Goal: Task Accomplishment & Management: Complete application form

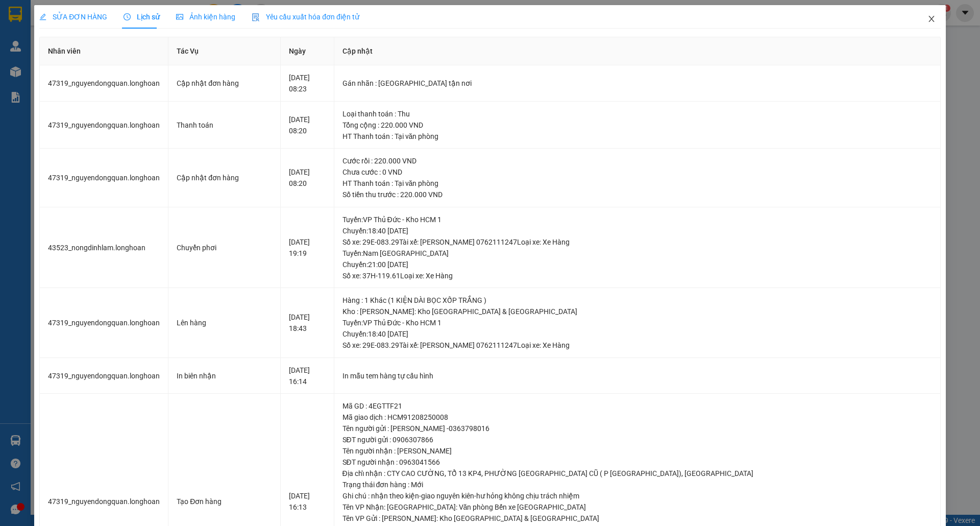
click at [928, 18] on icon "close" at bounding box center [932, 19] width 8 height 8
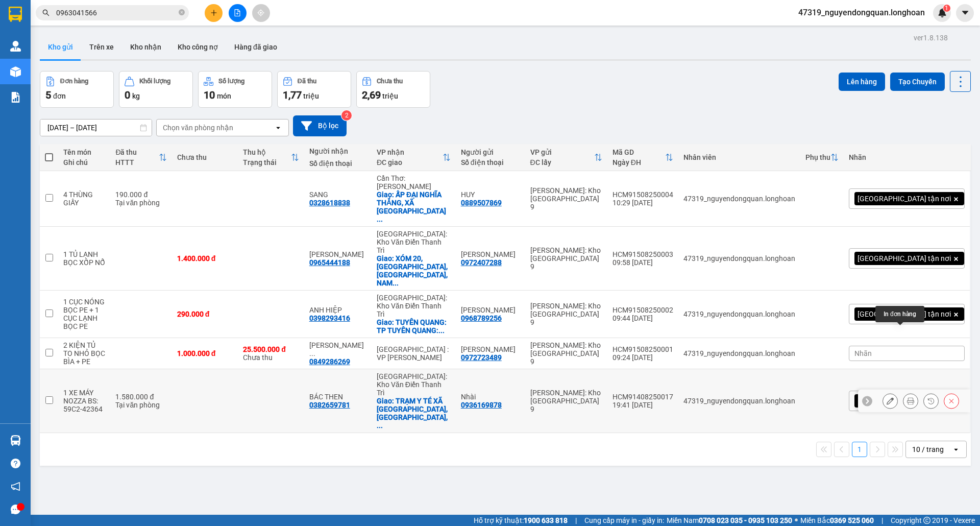
click at [907, 397] on icon at bounding box center [910, 400] width 7 height 7
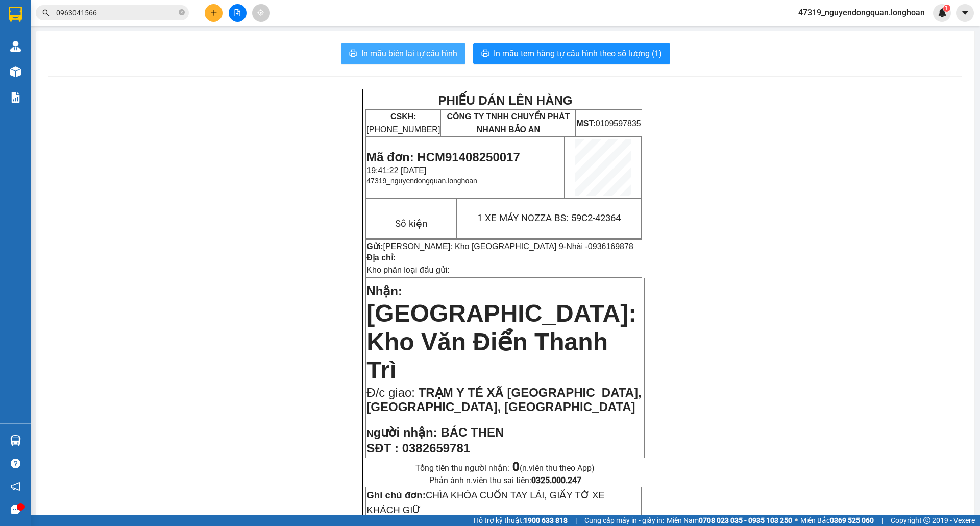
click at [434, 47] on span "In mẫu biên lai tự cấu hình" at bounding box center [410, 53] width 96 height 13
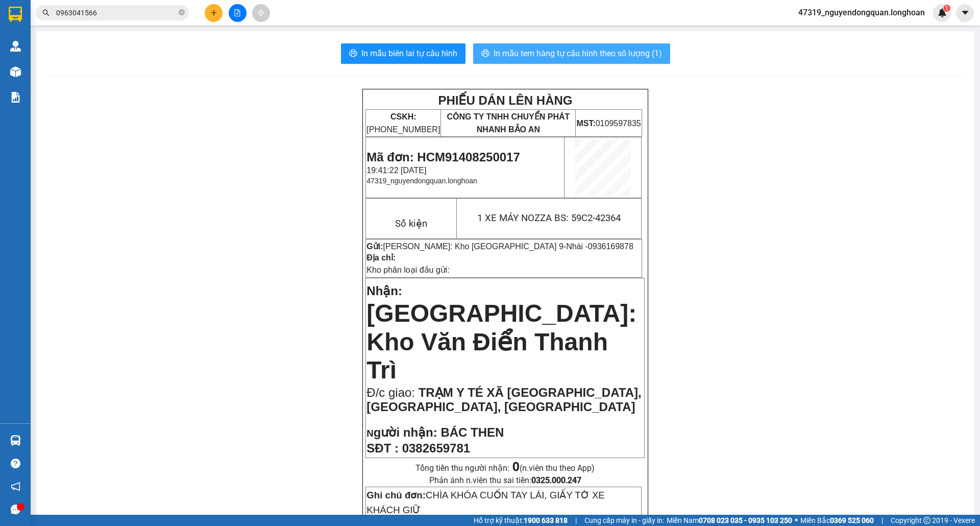
click at [583, 50] on span "In mẫu tem hàng tự cấu hình theo số lượng (1)" at bounding box center [578, 53] width 169 height 13
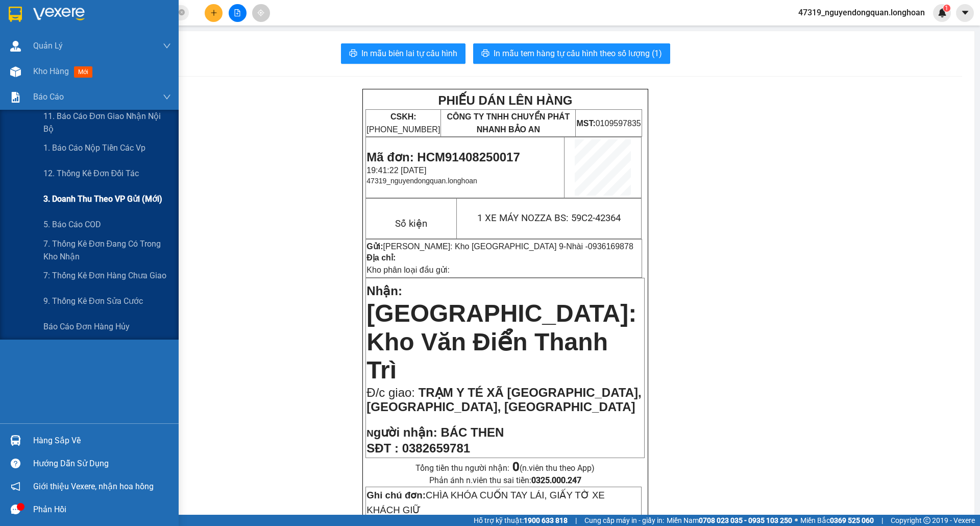
click at [94, 199] on span "3. Doanh Thu theo VP Gửi (mới)" at bounding box center [102, 199] width 119 height 13
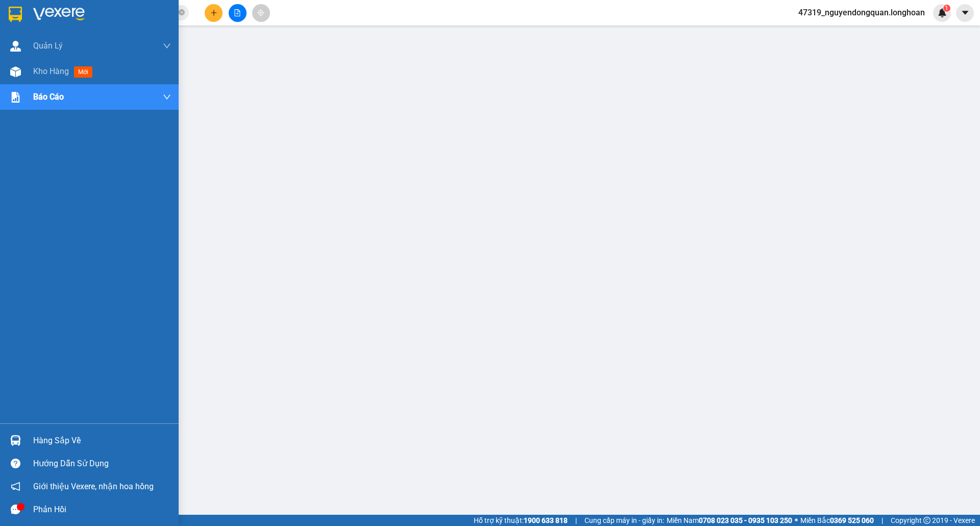
click at [7, 10] on div at bounding box center [16, 14] width 18 height 18
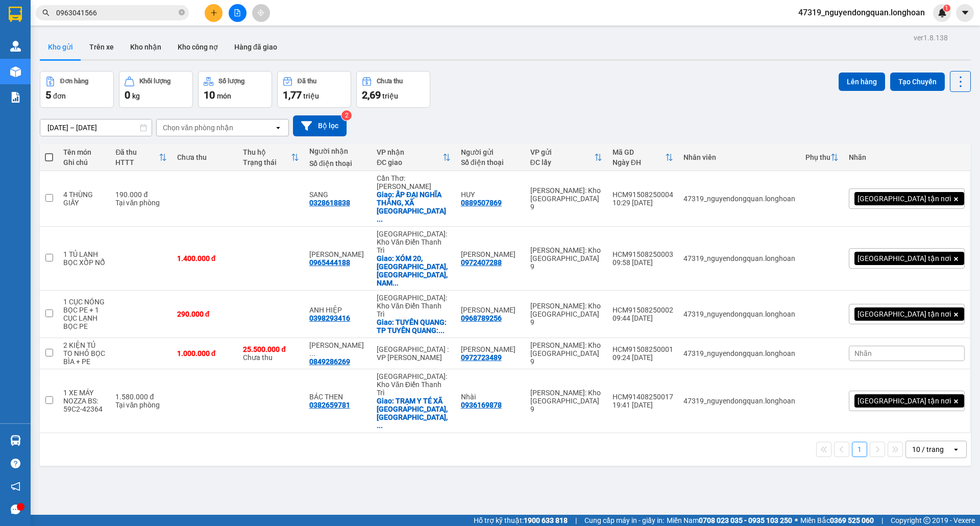
click at [209, 16] on button at bounding box center [214, 13] width 18 height 18
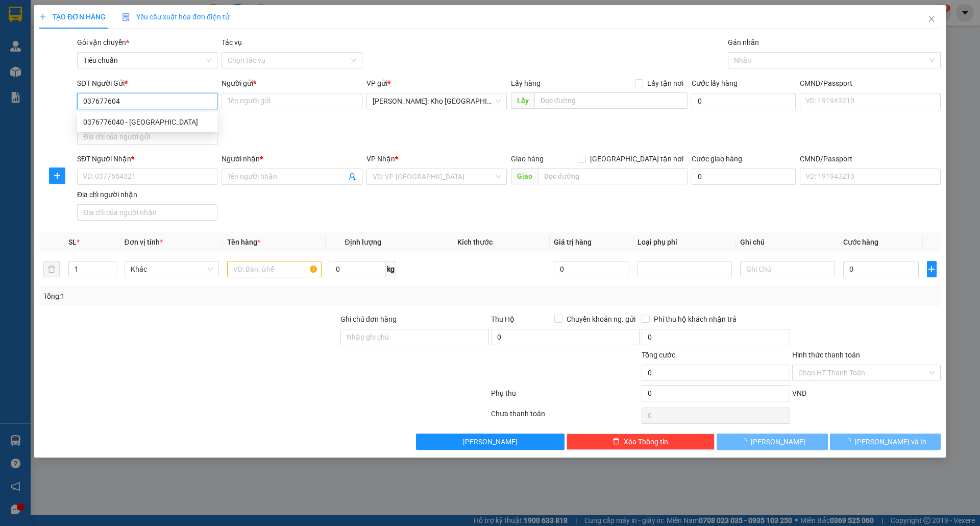
type input "0376776040"
click at [165, 117] on div "0376776040 - [GEOGRAPHIC_DATA]" at bounding box center [147, 121] width 128 height 11
type input "[PERSON_NAME]"
checkbox input "true"
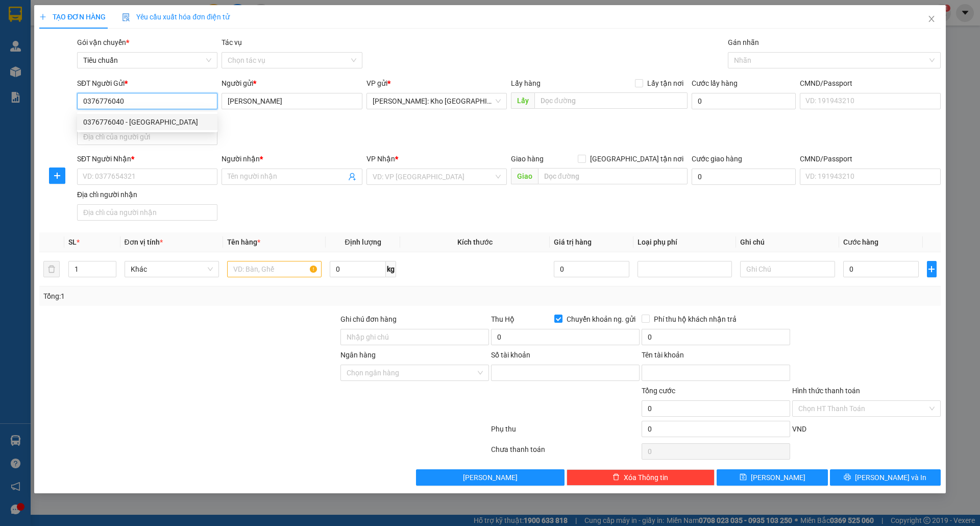
type input "0071001265314"
type input "[PERSON_NAME]"
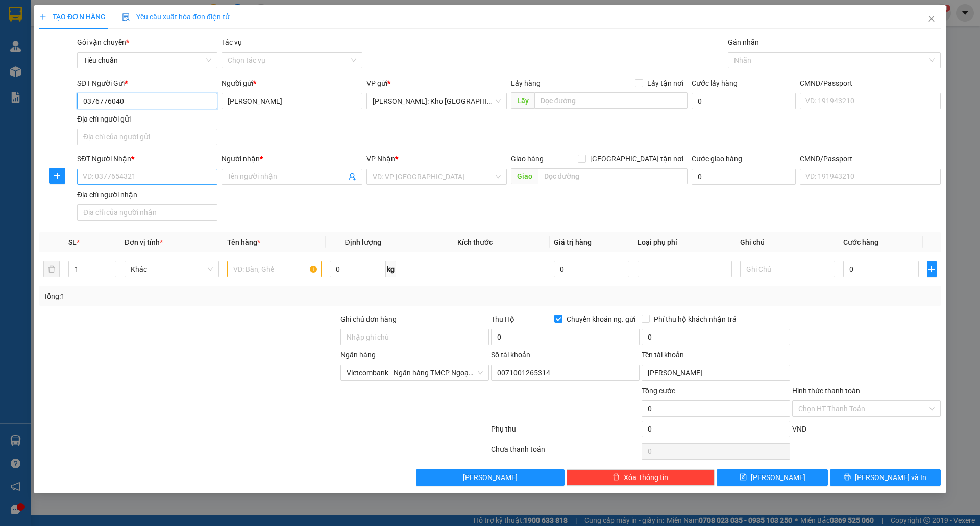
type input "0376776040"
click at [162, 172] on input "SĐT Người Nhận *" at bounding box center [147, 177] width 140 height 16
paste input "0346977377"
type input "0346977377"
click at [246, 179] on input "Người nhận *" at bounding box center [287, 176] width 118 height 11
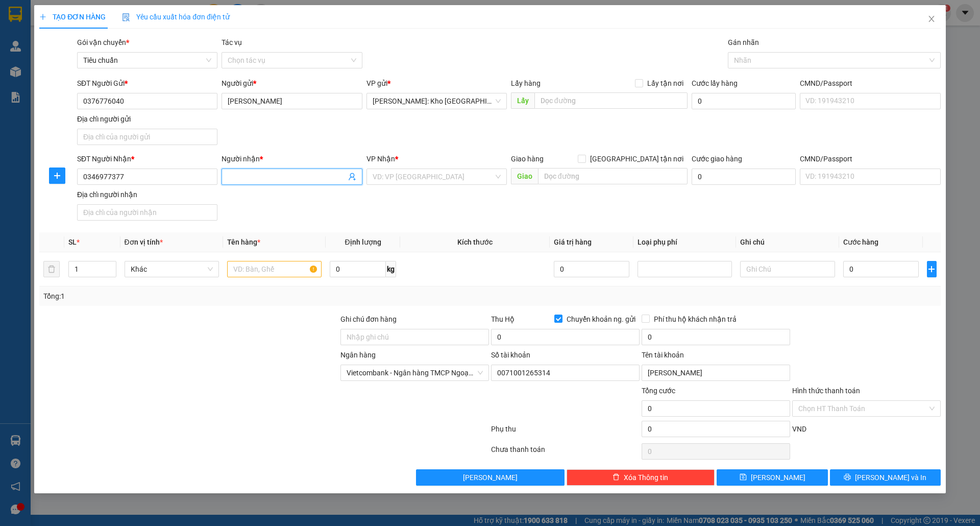
type input "a"
type input "[PERSON_NAME]"
click at [419, 176] on input "search" at bounding box center [433, 176] width 121 height 15
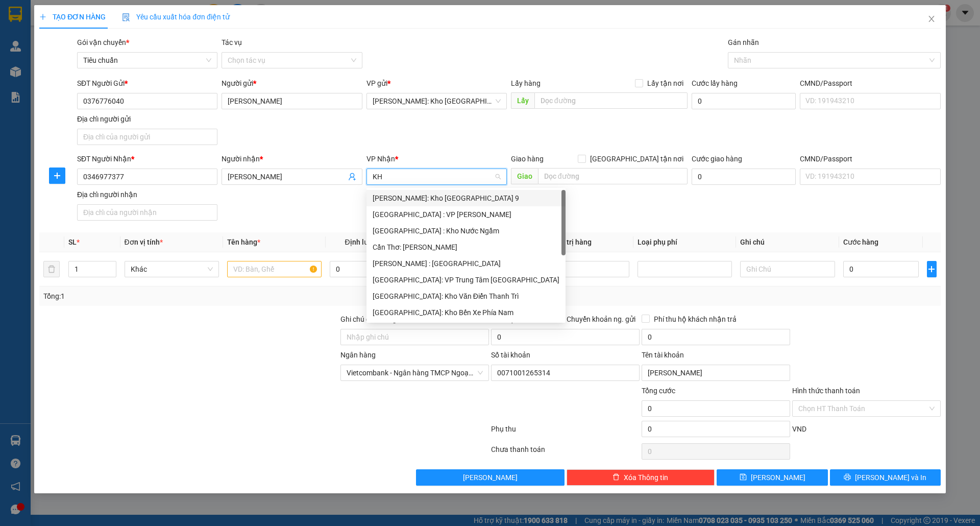
type input "KHO"
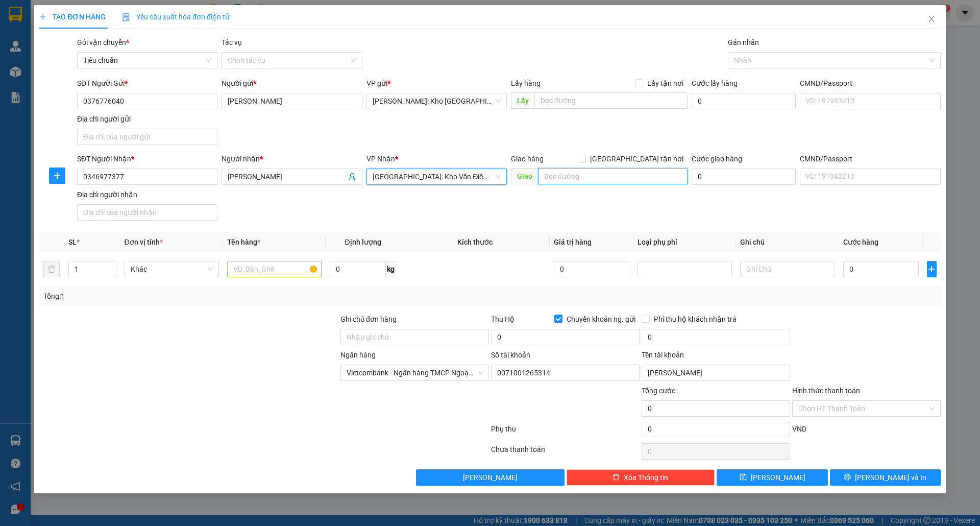
click at [577, 180] on input "text" at bounding box center [613, 176] width 150 height 16
paste input "Gần Nhà văn hóa xóm 3 (xã [GEOGRAPHIC_DATA] cũ) xã [GEOGRAPHIC_DATA] (mới) [GEO…"
type input "Gần Nhà văn hóa xóm 3 (xã [GEOGRAPHIC_DATA] cũ) xã [GEOGRAPHIC_DATA] (mới) [GEO…"
click at [585, 160] on input "[GEOGRAPHIC_DATA] tận nơi" at bounding box center [581, 158] width 7 height 7
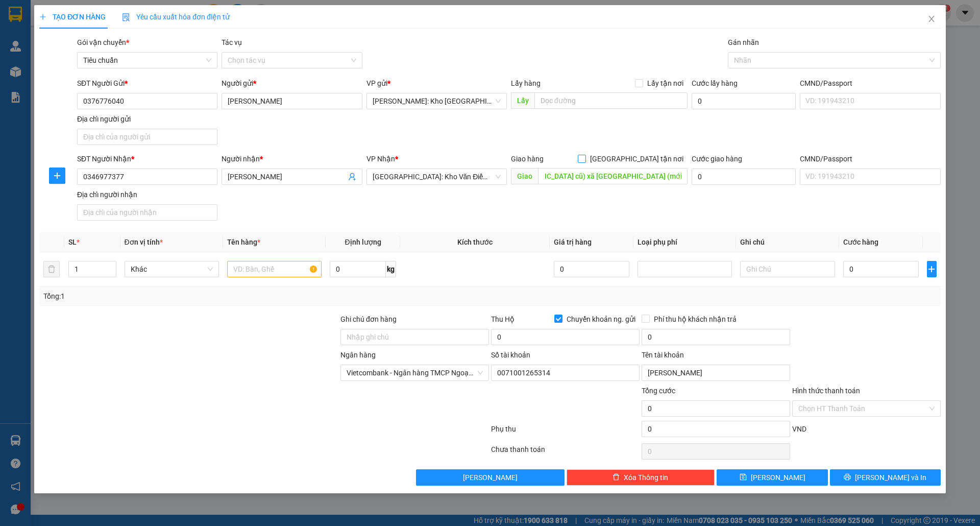
checkbox input "true"
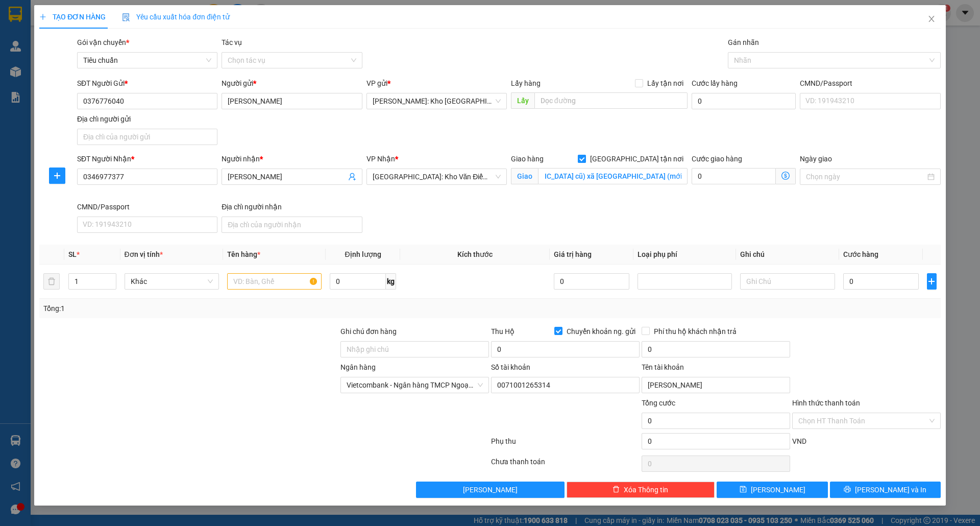
scroll to position [0, 0]
click at [766, 53] on div "Nhãn" at bounding box center [834, 60] width 213 height 16
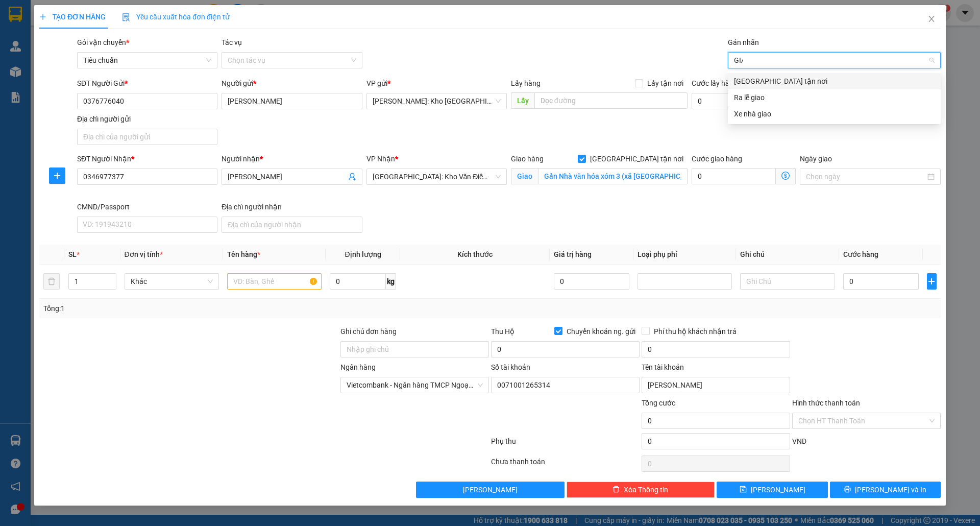
type input "GIAO"
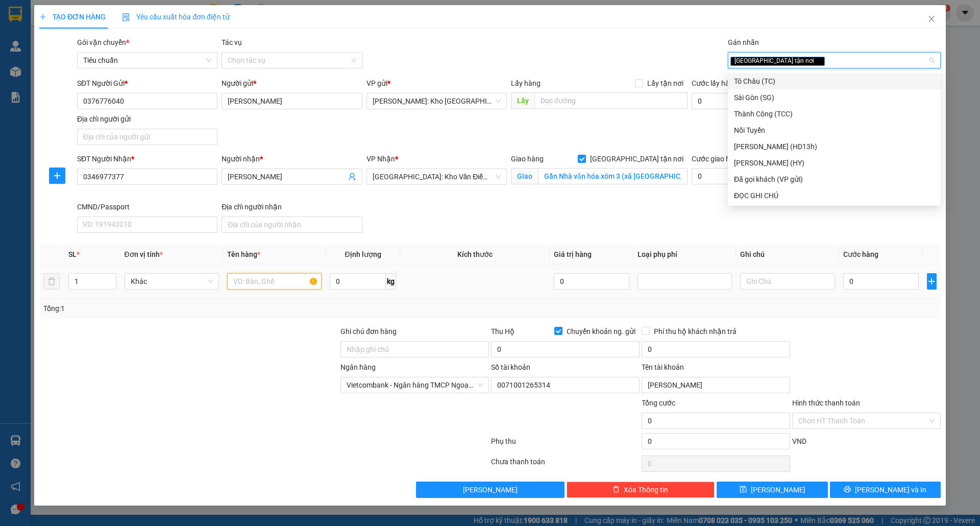
click at [284, 288] on input "text" at bounding box center [274, 281] width 94 height 16
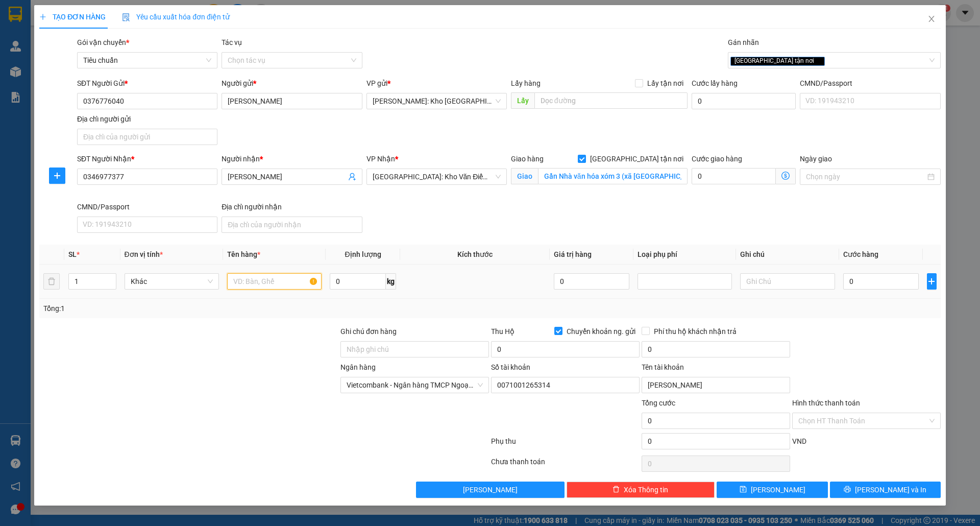
click at [260, 286] on input "text" at bounding box center [274, 281] width 94 height 16
type input "1 KIỆN VUÔNG BỌC PE CUỐN BĂNG KEO DỄ VỠ"
click at [405, 354] on input "Ghi chú đơn hàng" at bounding box center [415, 349] width 149 height 16
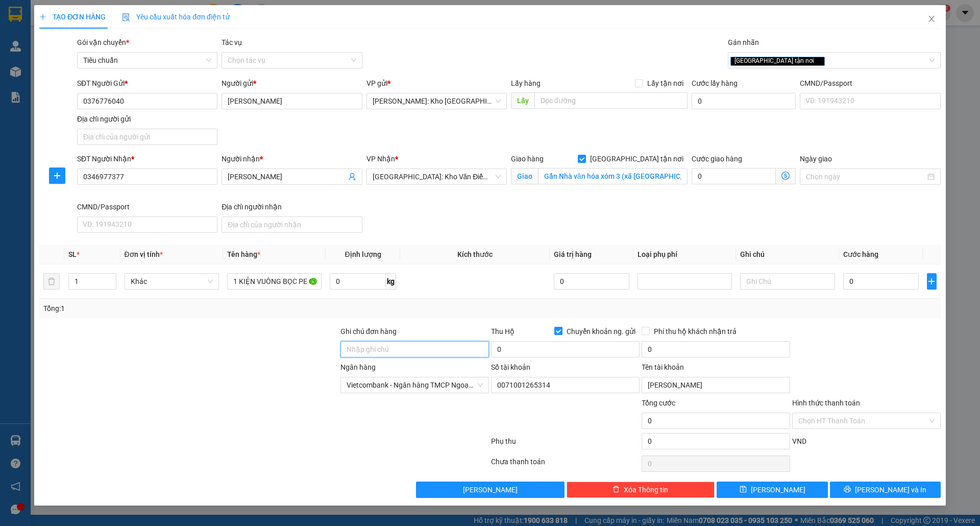
click at [439, 348] on input "Ghi chú đơn hàng" at bounding box center [415, 349] width 149 height 16
type input "nhận theo kiện-giao nguyên kiên-hư hỏng không chịu trách nhiệm"
click at [858, 288] on input "0" at bounding box center [882, 281] width 76 height 16
click at [877, 284] on input "0" at bounding box center [882, 281] width 76 height 16
type input "006"
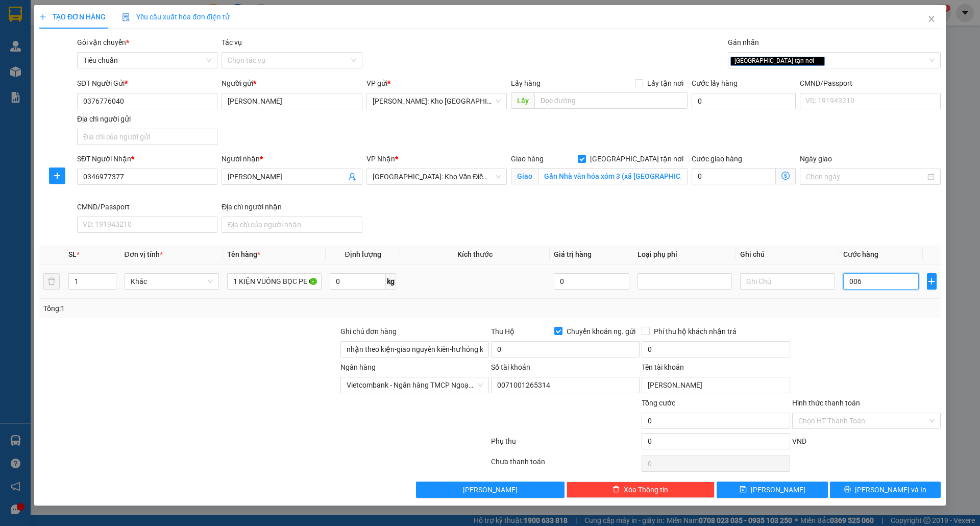
type input "6"
type input "0.060"
type input "60"
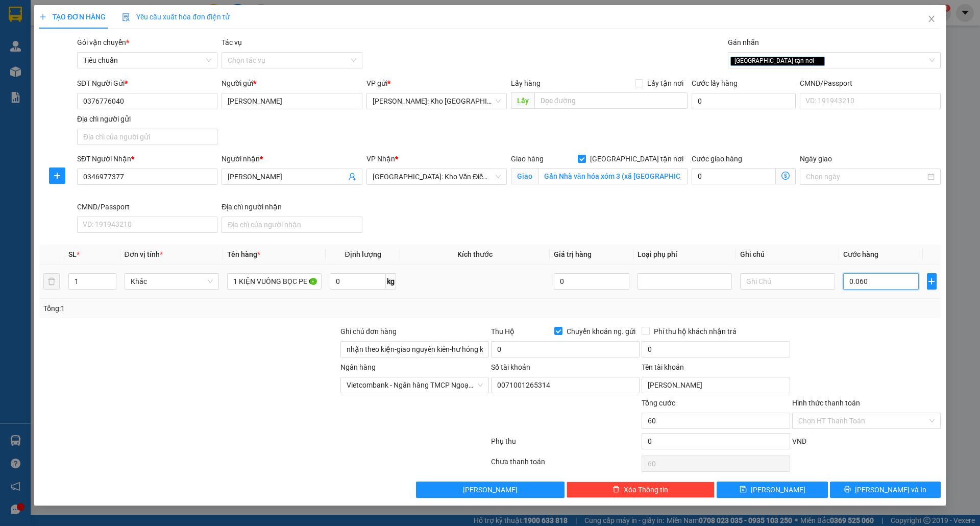
type input "00.600"
type input "600"
type input "0.006.000"
type input "6.000"
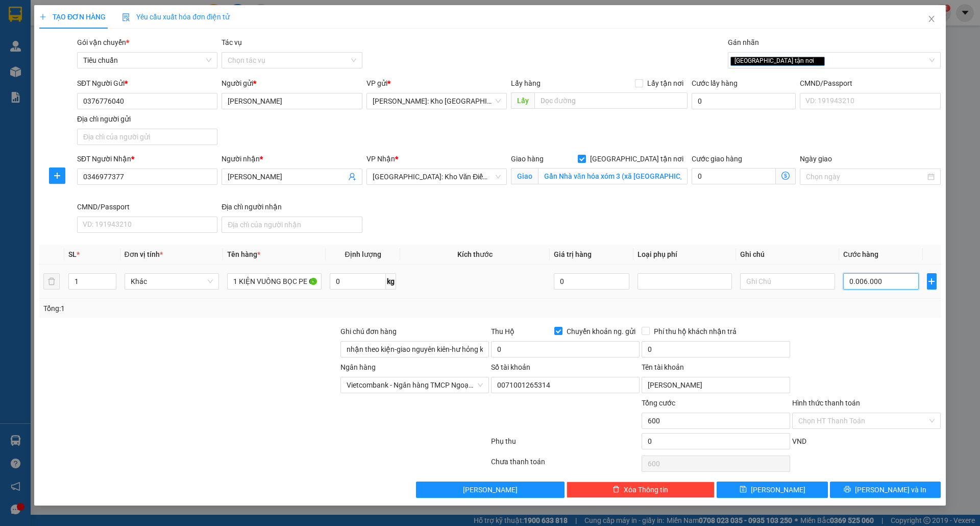
type input "6.000"
type input "000.060.000"
type input "60.000"
type input "[PHONE_NUMBER]"
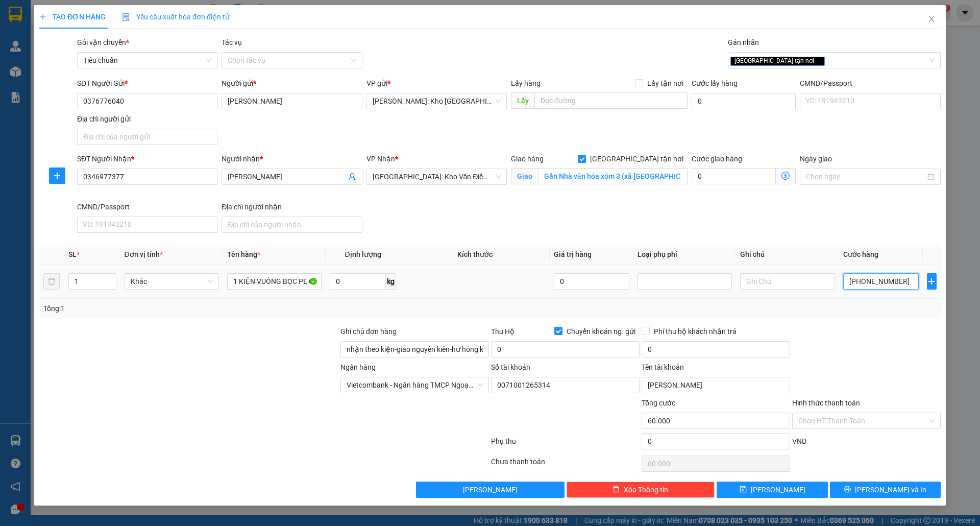
type input "600.000"
click at [843, 349] on div at bounding box center [867, 344] width 151 height 36
type input "600.000"
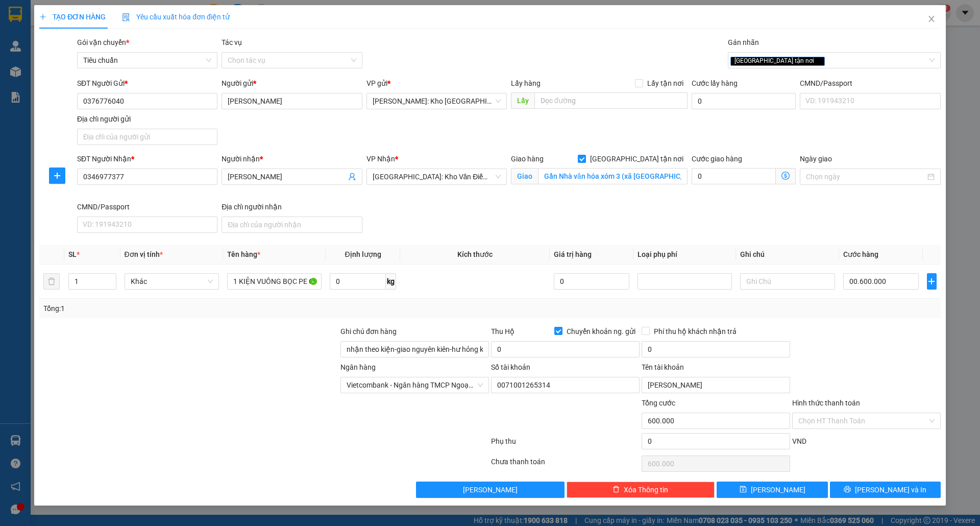
type input "600.000"
drag, startPoint x: 770, startPoint y: 397, endPoint x: 729, endPoint y: 412, distance: 43.5
drag, startPoint x: 729, startPoint y: 412, endPoint x: 560, endPoint y: 353, distance: 178.8
click at [560, 353] on input "0" at bounding box center [565, 349] width 149 height 16
click at [557, 352] on input "0" at bounding box center [565, 349] width 149 height 16
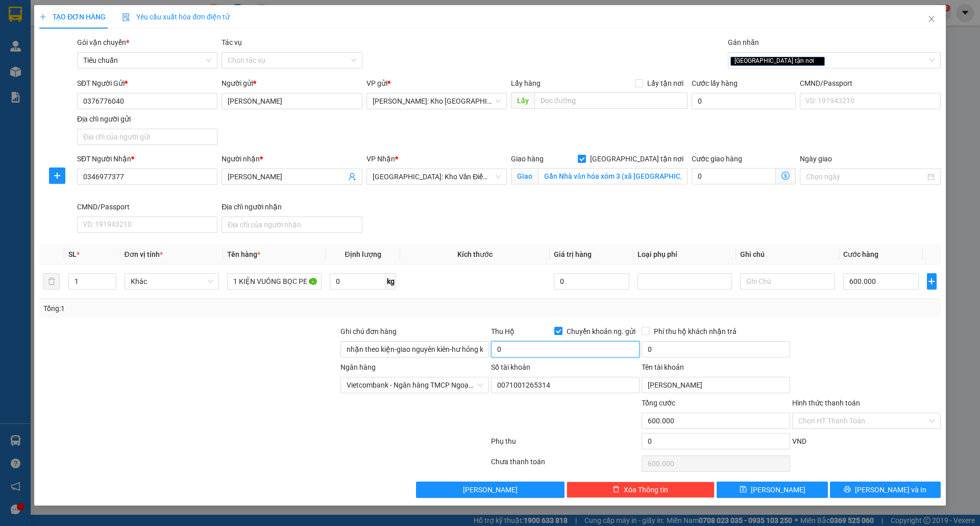
click at [557, 352] on input "0" at bounding box center [565, 349] width 149 height 16
click at [507, 350] on input "1.014.650.000" at bounding box center [565, 349] width 149 height 16
click at [587, 351] on input "14.650.000" at bounding box center [565, 349] width 149 height 16
type input "14.650.000"
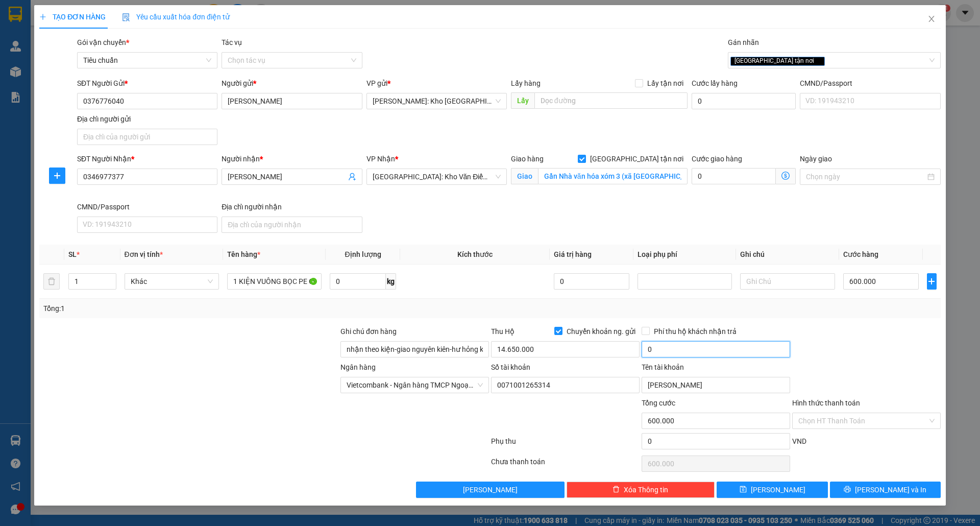
click at [706, 346] on input "0" at bounding box center [716, 349] width 149 height 16
click at [676, 347] on input "0" at bounding box center [716, 349] width 149 height 16
click at [830, 370] on div "Ngân hàng Vietcombank - Ngân hàng TMCP Ngoại Thương Việt Nam Số tài khoản 00…" at bounding box center [490, 380] width 904 height 36
type input "35.000"
click at [851, 493] on icon "printer" at bounding box center [848, 489] width 7 height 7
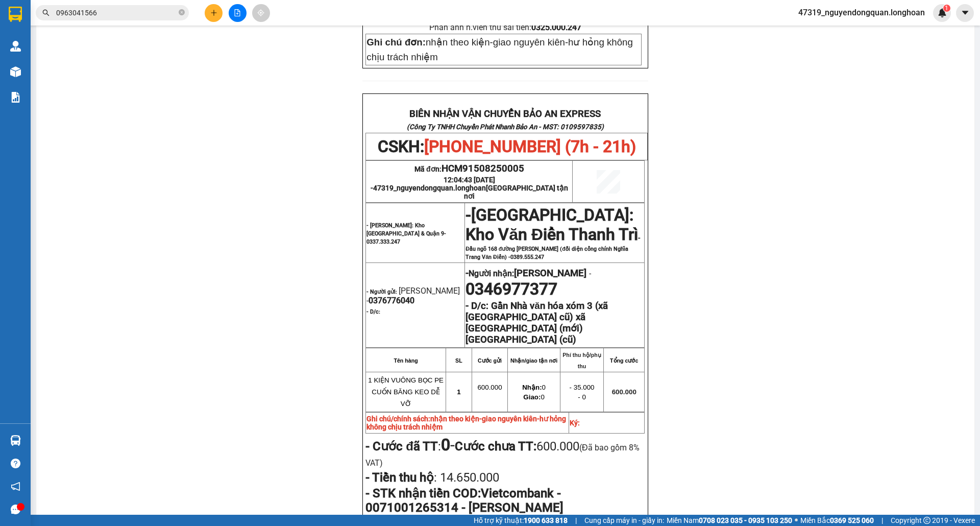
scroll to position [485, 0]
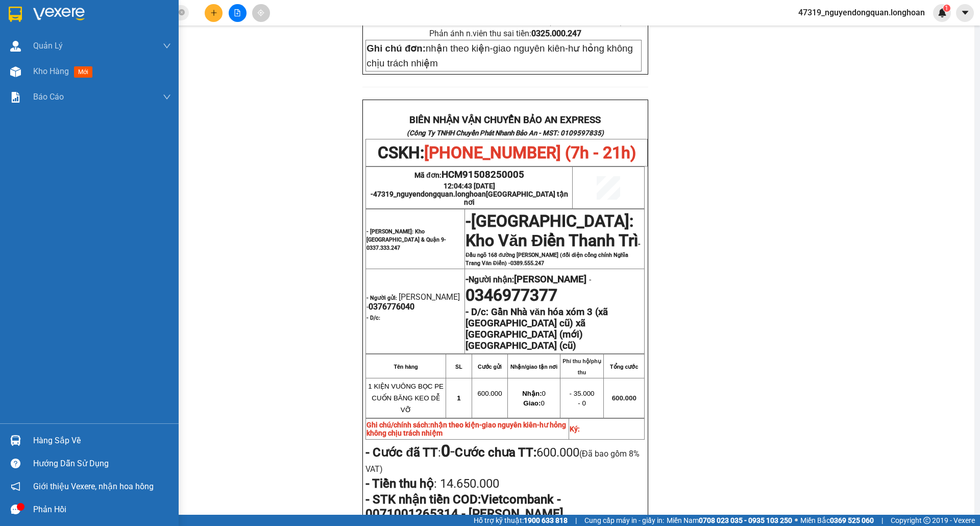
click at [9, 17] on img at bounding box center [15, 14] width 13 height 15
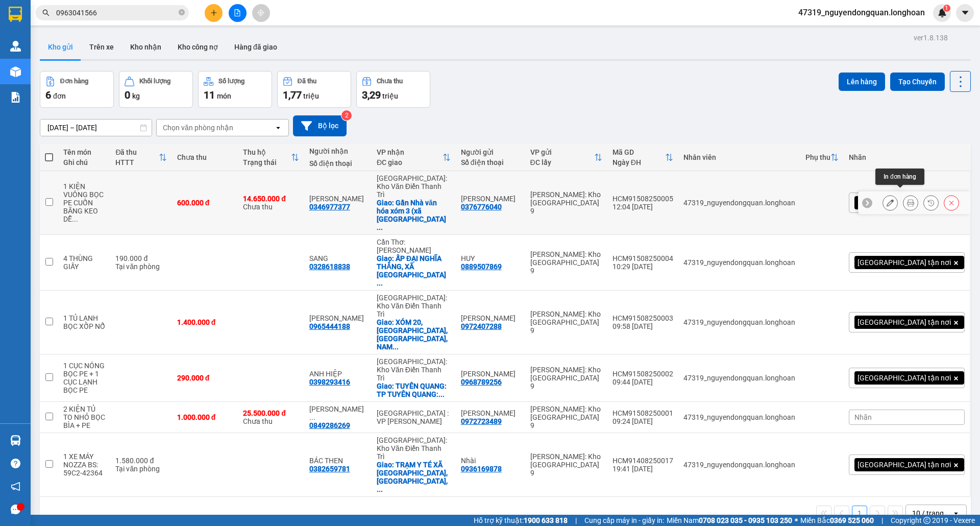
click at [907, 199] on icon at bounding box center [910, 202] width 7 height 7
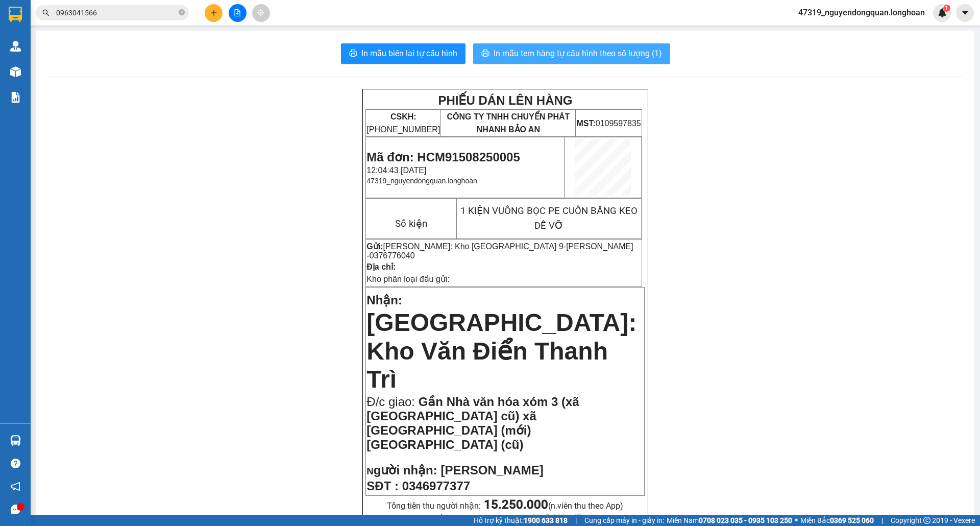
click at [604, 51] on span "In mẫu tem hàng tự cấu hình theo số lượng (1)" at bounding box center [578, 53] width 169 height 13
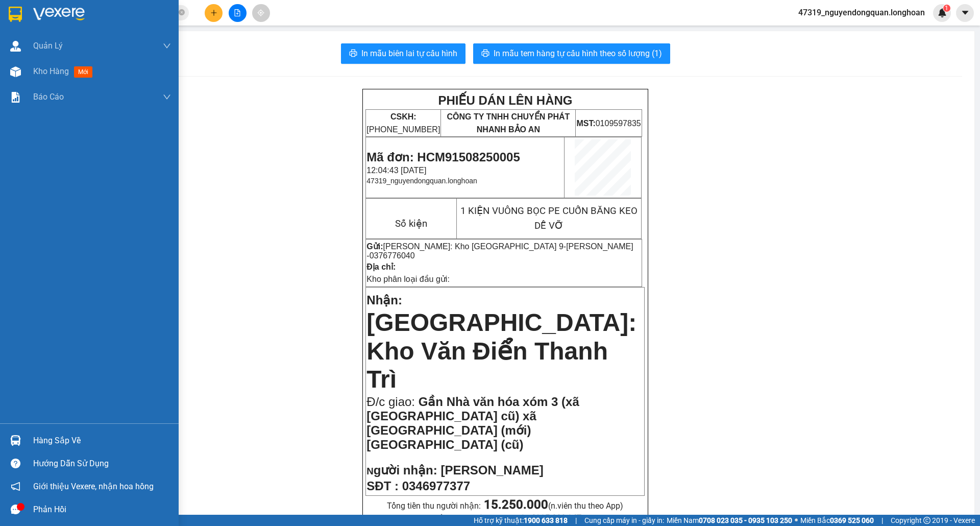
click at [25, 15] on div at bounding box center [89, 16] width 179 height 33
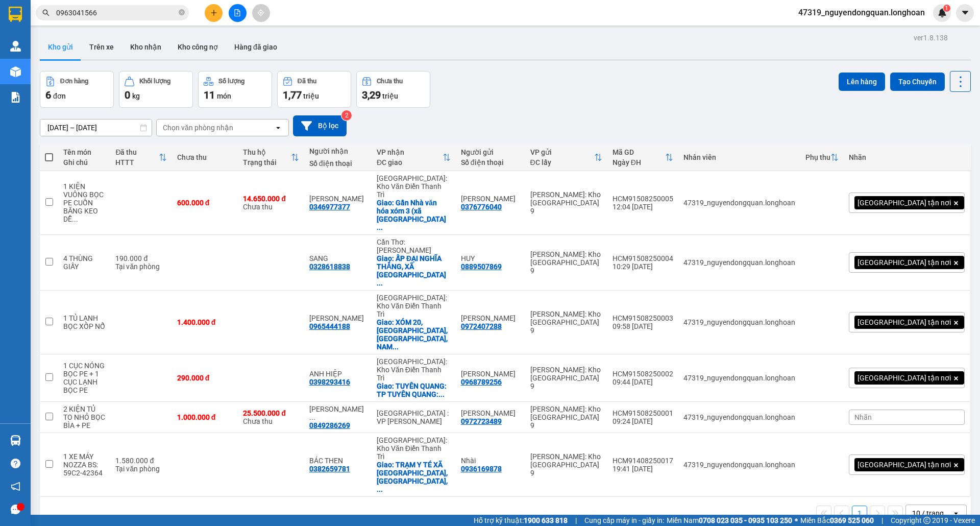
click at [218, 17] on button at bounding box center [214, 13] width 18 height 18
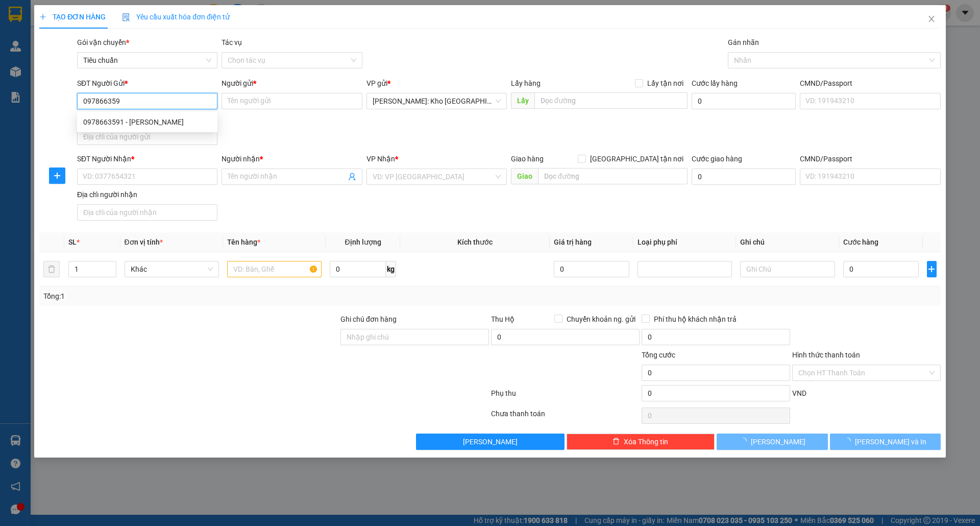
type input "0978663591"
click at [168, 119] on div "0978663591 - [PERSON_NAME]" at bounding box center [147, 121] width 128 height 11
type input "[PERSON_NAME]"
checkbox input "true"
type input "Đón : [STREET_ADDRESS][PERSON_NAME]. Thủ Đức ( Cổng cty Cổ Phần Cơ [GEOGRAPHIC_…"
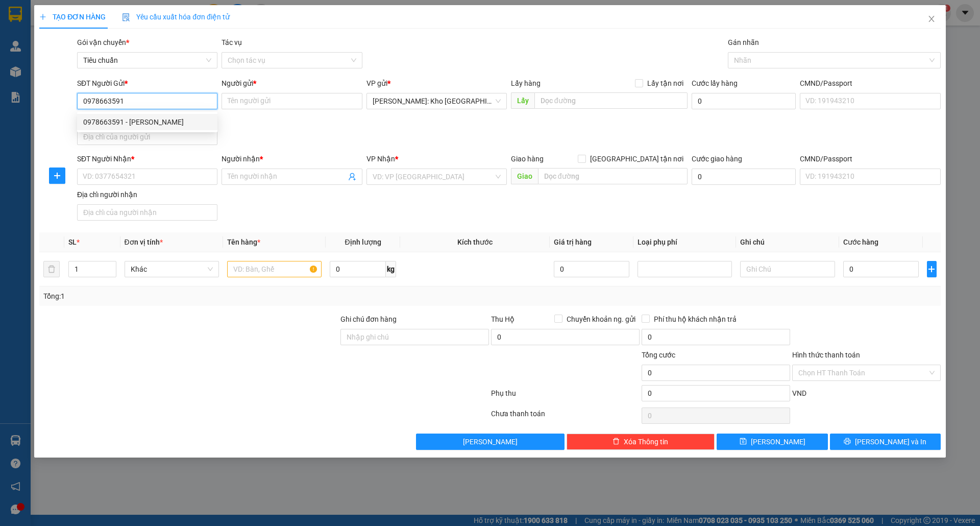
type input "100.000"
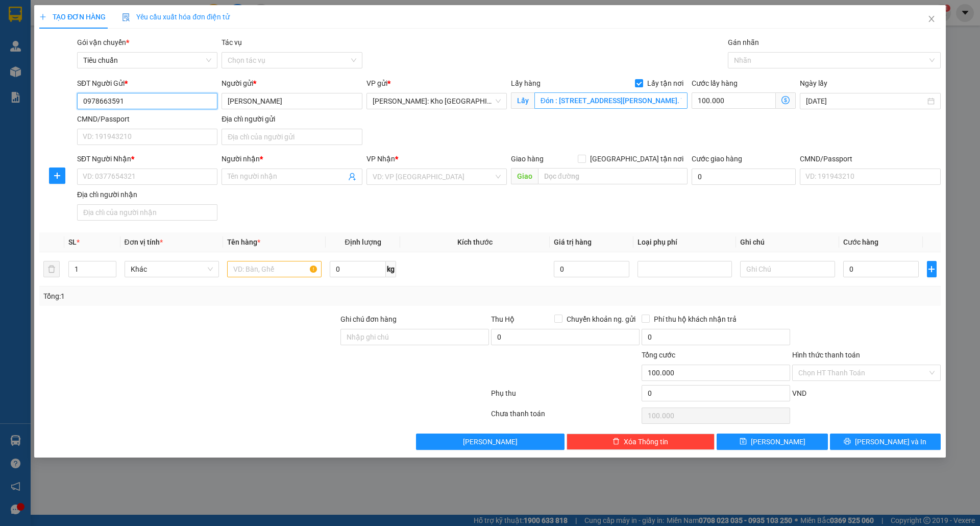
type input "0978663591"
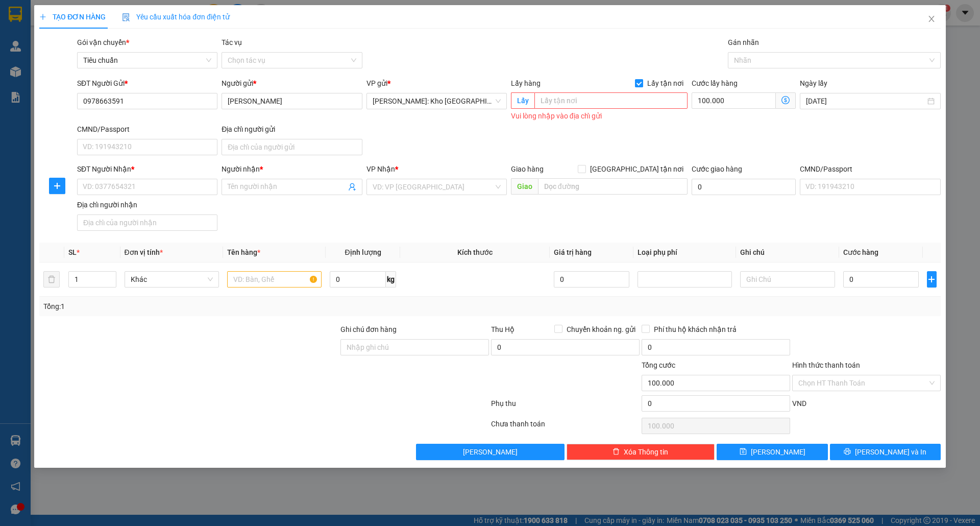
click at [645, 82] on span "Lấy tận nơi" at bounding box center [665, 83] width 44 height 11
click at [642, 82] on input "Lấy tận nơi" at bounding box center [638, 82] width 7 height 7
checkbox input "false"
type input "0"
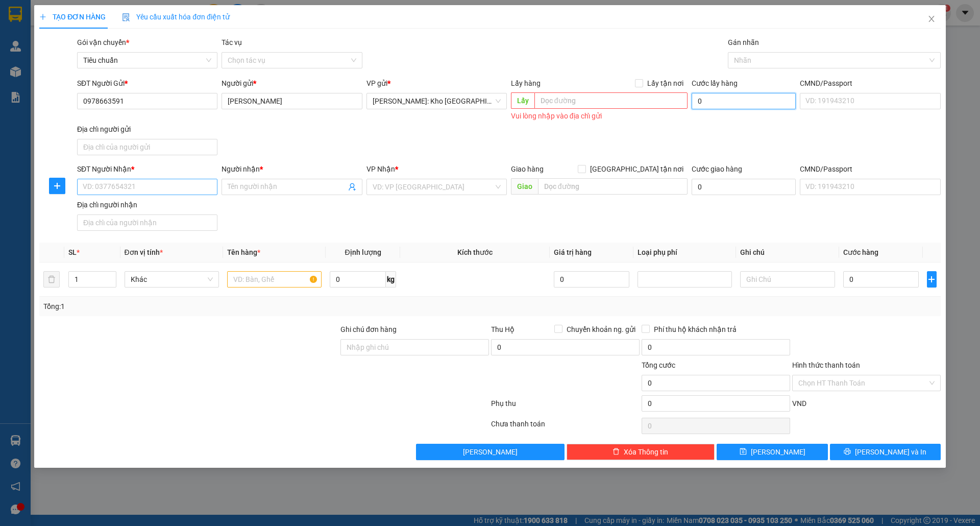
type input "0"
click at [196, 184] on input "SĐT Người Nhận *" at bounding box center [147, 187] width 140 height 16
type input "0961680815"
click at [184, 211] on div "0961680815 - cty thiên bình - Chị Châm" at bounding box center [147, 208] width 128 height 11
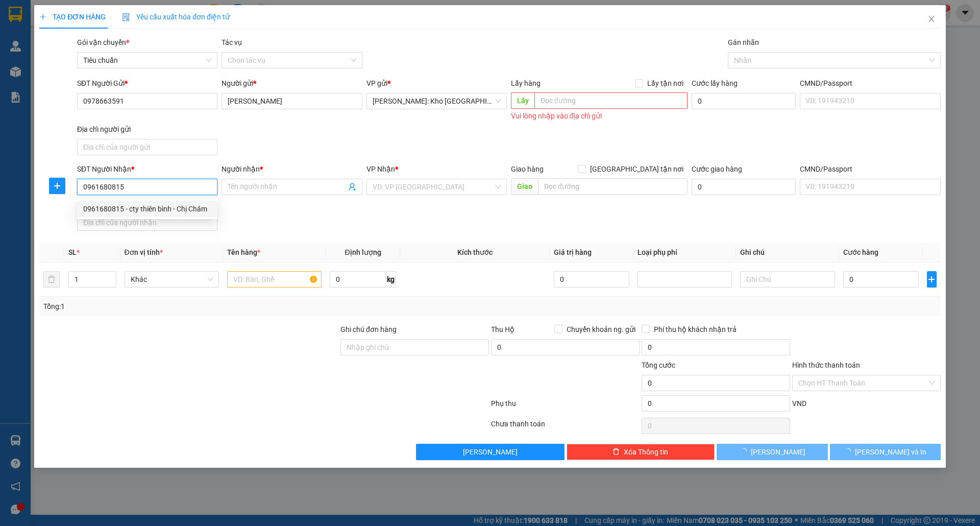
type input "cty thiên bình - Chị Châm"
checkbox input "true"
type input "LK07 , [DATE] , KĐT CỔ NHUẾ , [GEOGRAPHIC_DATA] , CỔ NHUẾ 2 , BẮC TỪ LIÊM , HN"
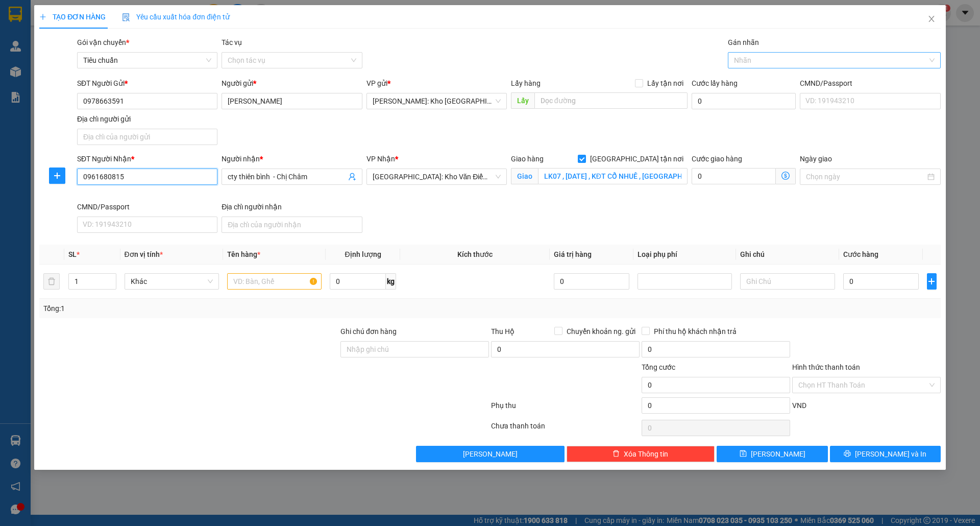
click at [764, 58] on div at bounding box center [830, 60] width 198 height 12
type input "0961680815"
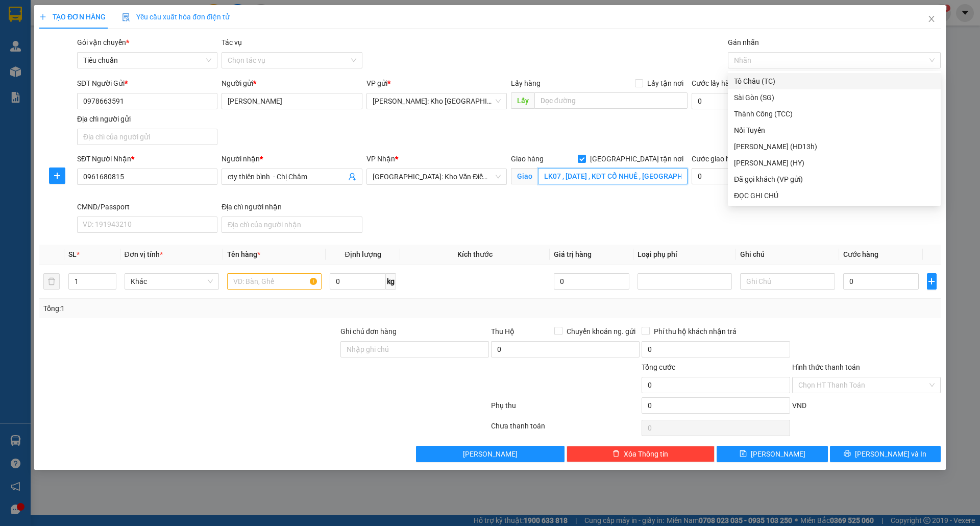
click at [621, 183] on input "LK07 , [DATE] , KĐT CỔ NHUẾ , [GEOGRAPHIC_DATA] , CỔ NHUẾ 2 , BẮC TỪ LIÊM , HN" at bounding box center [613, 176] width 150 height 16
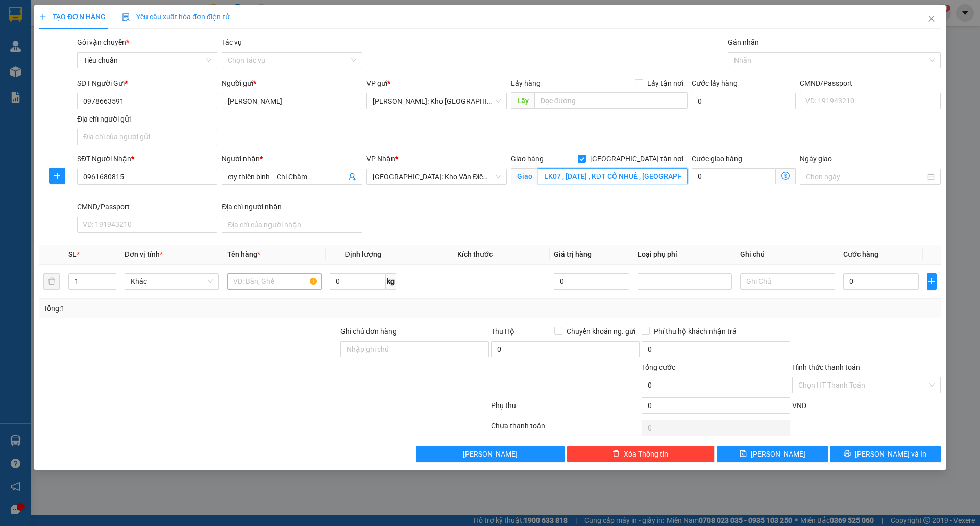
click at [603, 176] on input "LK07 , [DATE] , KĐT CỔ NHUẾ , [GEOGRAPHIC_DATA] , CỔ NHUẾ 2 , BẮC TỪ LIÊM , HN" at bounding box center [613, 176] width 150 height 16
type input "LK07 , [DATE] , KĐT MỚI CỔ NHUẾ , ĐƯỜNG CHẾ LAN VIÊN , CỔ NHUẾ 2 , BẮC TỪ LIÊM …"
drag, startPoint x: 648, startPoint y: 178, endPoint x: 601, endPoint y: 179, distance: 47.5
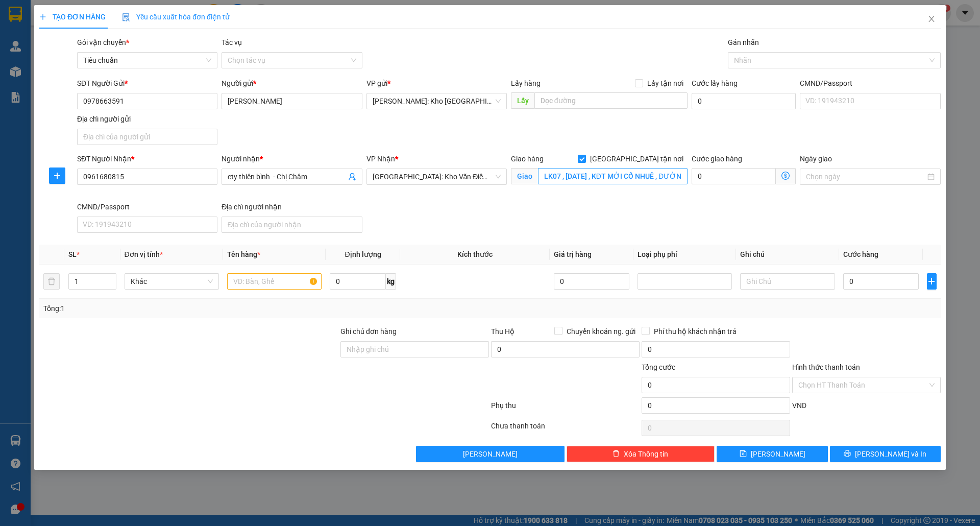
click at [601, 179] on input "LK07 , [DATE] , KĐT MỚI CỔ NHUẾ , ĐƯỜNG CHẾ LAN VIÊN , CỔ NHUẾ 2 , BẮC TỪ LIÊM …" at bounding box center [613, 176] width 150 height 16
click at [631, 180] on input "LK07 , [DATE] , KĐT MỚI CỔ NHUẾ , ĐƯỜNG CHẾ LAN VIÊN , CỔ NHUẾ 2 , BẮC TỪ LIÊM …" at bounding box center [613, 176] width 150 height 16
drag, startPoint x: 662, startPoint y: 178, endPoint x: 706, endPoint y: 176, distance: 44.0
click at [706, 176] on div "SĐT Người Nhận * 0961680815 Người nhận * cty thiên bình - Chị Châm VP Nhận * [G…" at bounding box center [509, 195] width 868 height 84
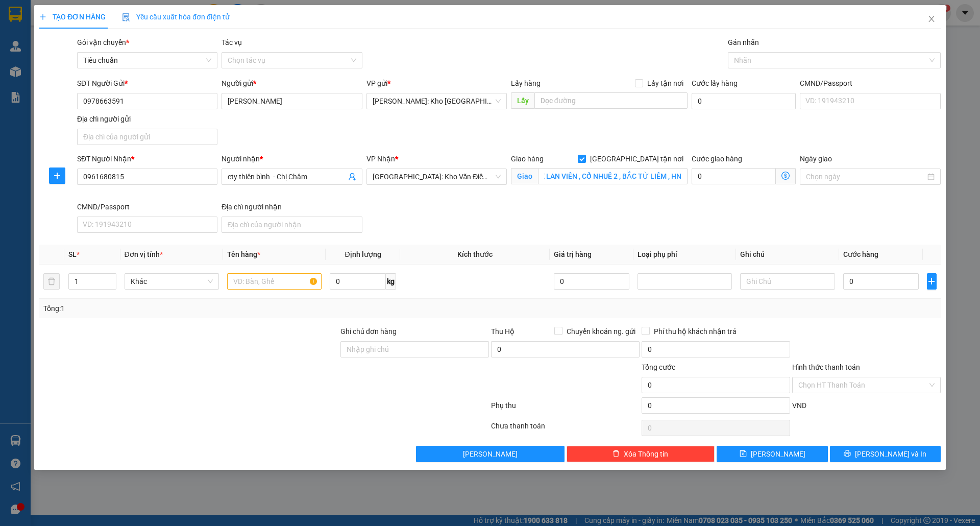
scroll to position [0, 0]
click at [660, 180] on input "LK07 , [DATE] , KĐT MỚI CỔ NHUẾ , ĐƯỜNG CHẾ LAN VIÊN , CỔ NHUẾ 2 , BẮC TỪ LIÊM …" at bounding box center [613, 176] width 150 height 16
click at [617, 174] on input "LK07 , [DATE] , KĐT MỚI CỔ NHUẾ , ĐƯỜNG CHẾ LAN VIÊN , CỔ NHUẾ 2 , BẮC TỪ LIÊM …" at bounding box center [613, 176] width 150 height 16
paste input "LK07-[DATE], Khu đô thị mới [GEOGRAPHIC_DATA] - [GEOGRAPHIC_DATA], [GEOGRAPHIC_…"
click at [774, 63] on div at bounding box center [830, 60] width 198 height 12
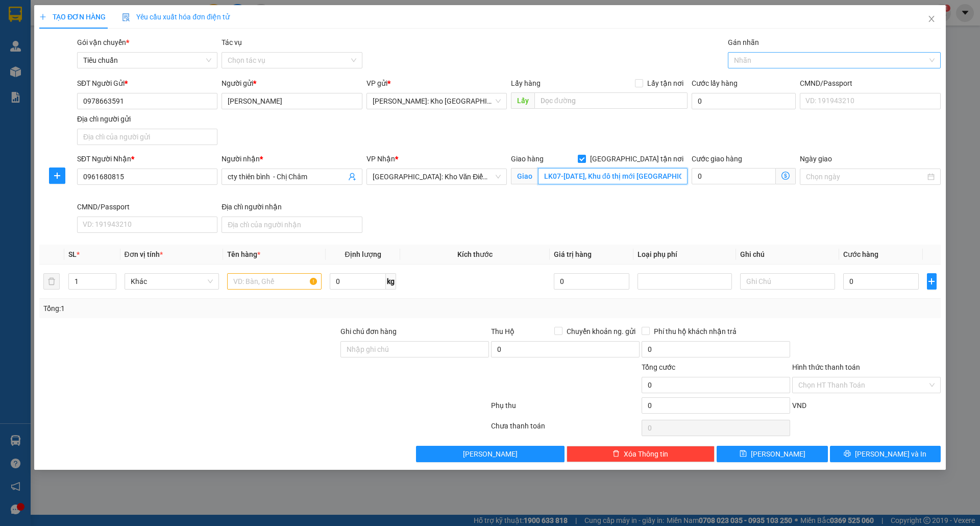
type input "LK07-[DATE], Khu đô thị mới [GEOGRAPHIC_DATA] - [GEOGRAPHIC_DATA], [GEOGRAPHIC_…"
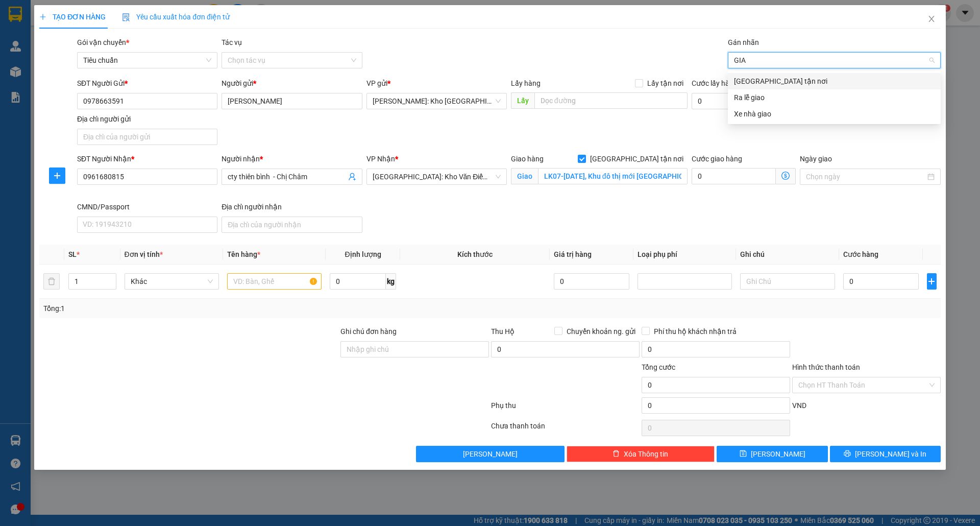
type input "GIAO"
click at [788, 84] on div "[GEOGRAPHIC_DATA] tận nơi" at bounding box center [834, 81] width 201 height 11
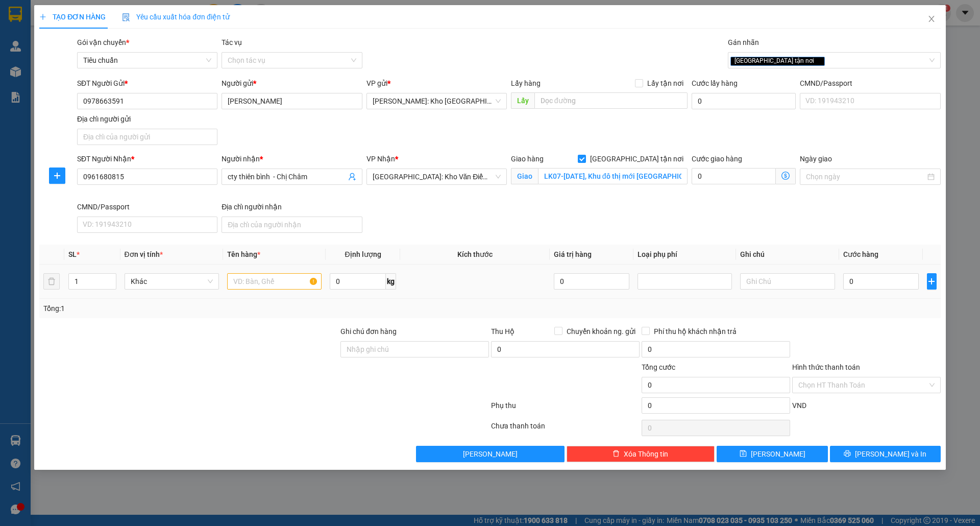
click at [254, 274] on div at bounding box center [274, 281] width 94 height 20
click at [253, 281] on input "text" at bounding box center [274, 281] width 94 height 16
type input "1 KIỆN THÙNG GIẤY BỌC PE"
click at [384, 357] on input "Ghi chú đơn hàng" at bounding box center [415, 349] width 149 height 16
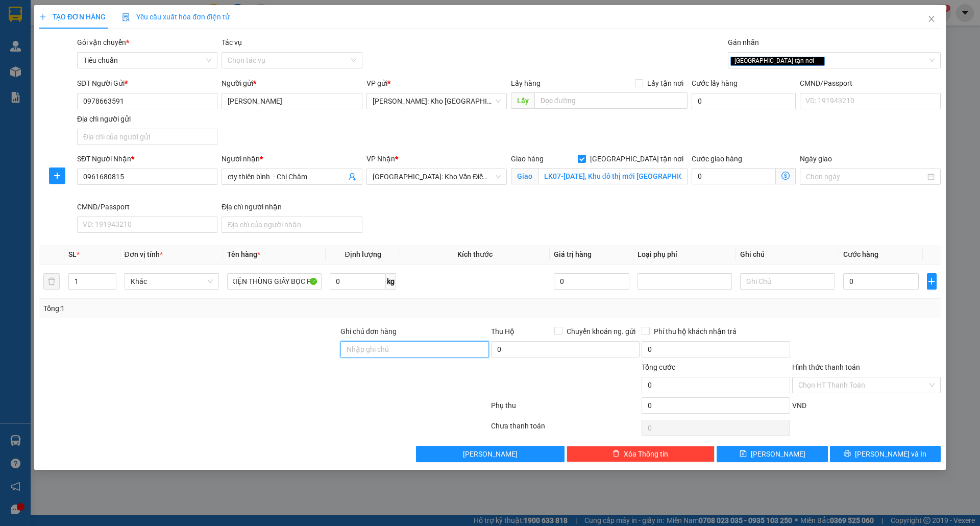
scroll to position [0, 0]
type input "nhận theo kiện-giao nguyên kiên-hư hỏng không chịu trách nhiệm"
click at [877, 284] on input "0" at bounding box center [882, 281] width 76 height 16
type input "004"
type input "4"
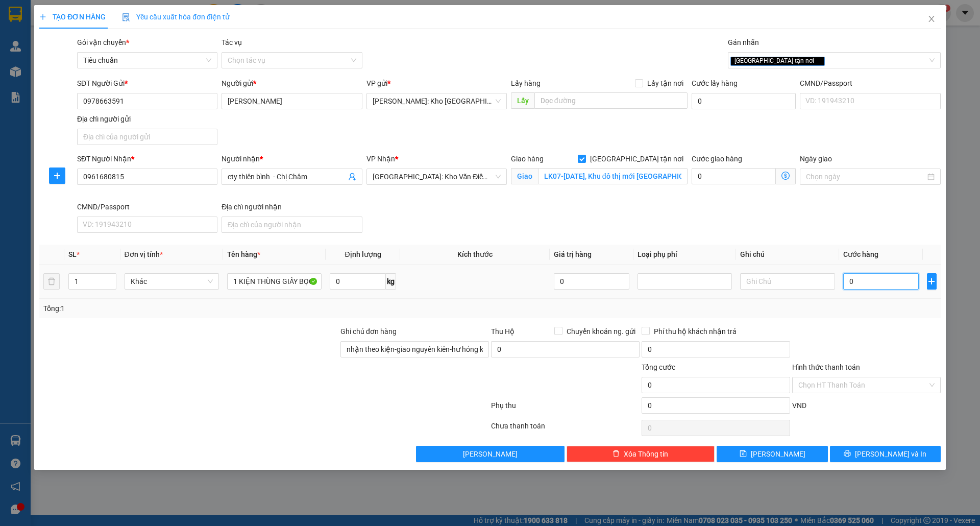
type input "4"
type input "0.045"
type input "45"
type input "00.450"
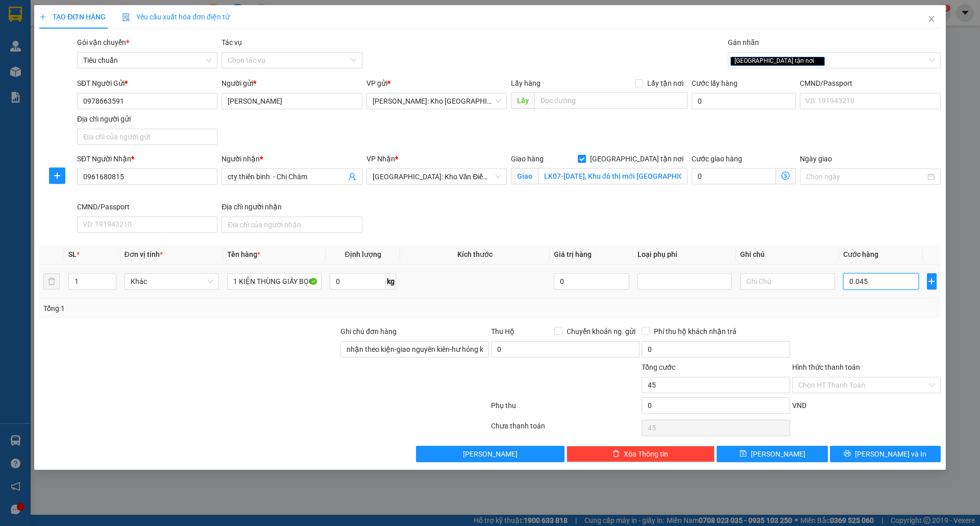
type input "450"
type input "0.004.500"
type input "4.500"
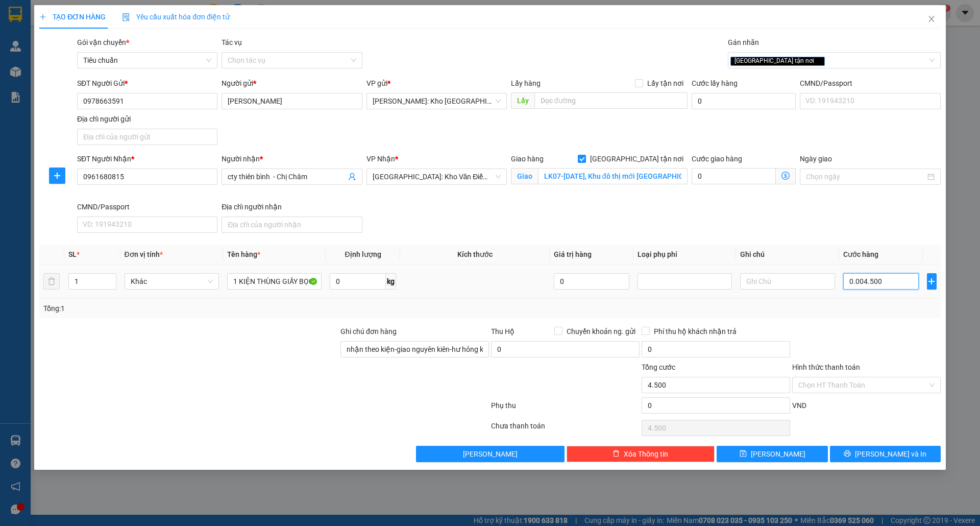
type input "000.045.000"
type input "45.000"
type input "[PHONE_NUMBER]"
type input "450.000"
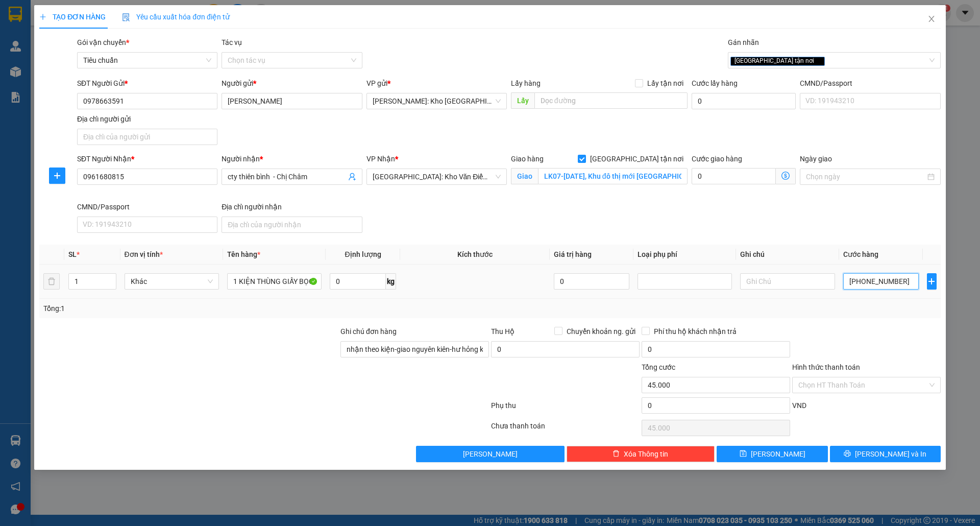
type input "450.000"
click at [856, 308] on div "Tổng: 1" at bounding box center [490, 308] width 894 height 11
type input "450.000"
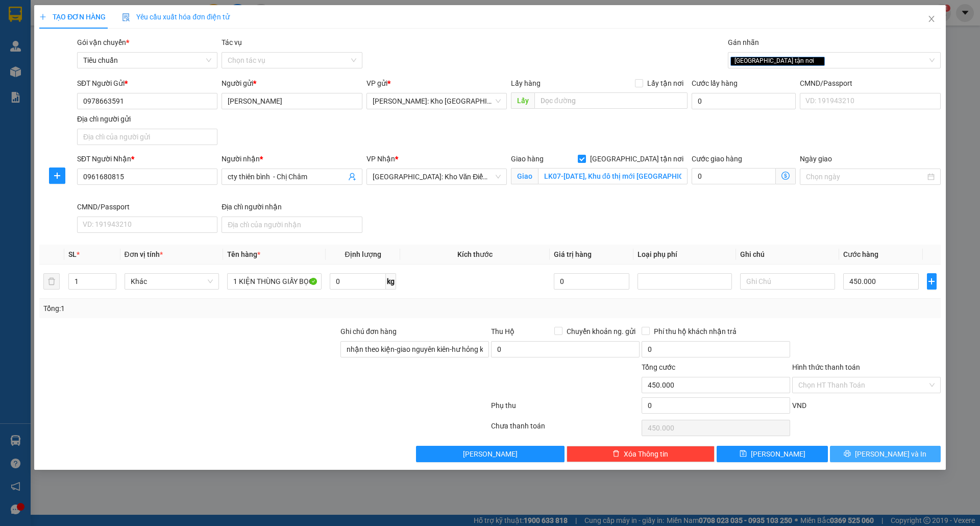
click at [851, 457] on icon "printer" at bounding box center [847, 453] width 7 height 7
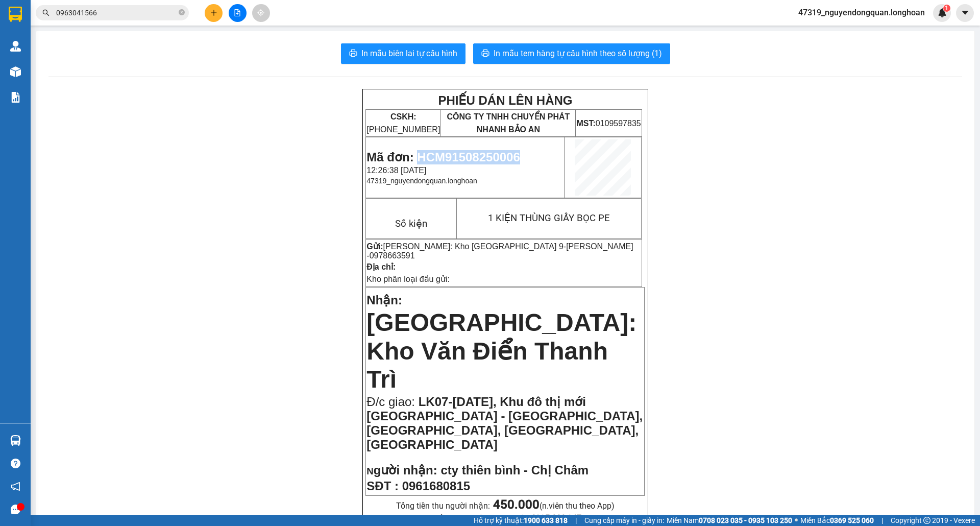
drag, startPoint x: 413, startPoint y: 157, endPoint x: 516, endPoint y: 154, distance: 102.7
click at [516, 154] on span "Mã đơn: HCM91508250006" at bounding box center [443, 157] width 153 height 14
copy span "HCM91508250006"
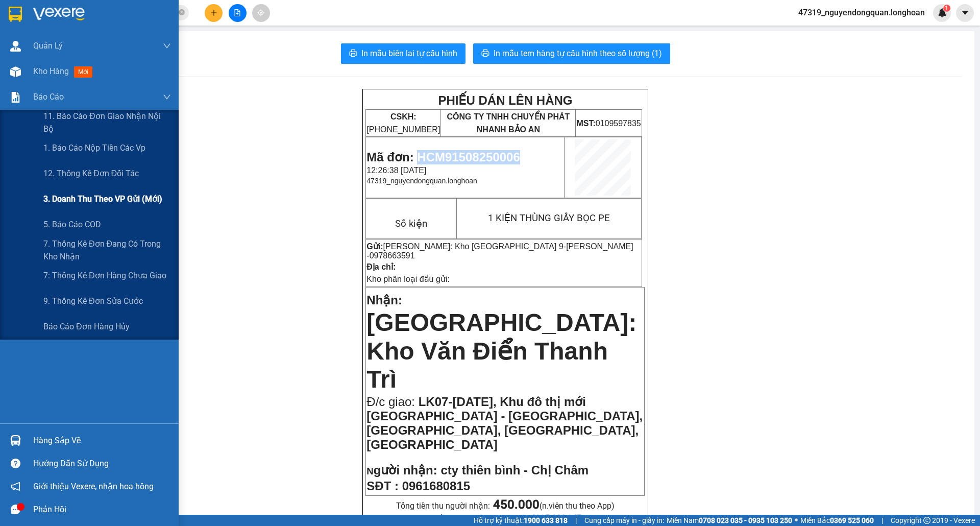
click at [128, 207] on div "3. Doanh Thu theo VP Gửi (mới)" at bounding box center [107, 199] width 128 height 26
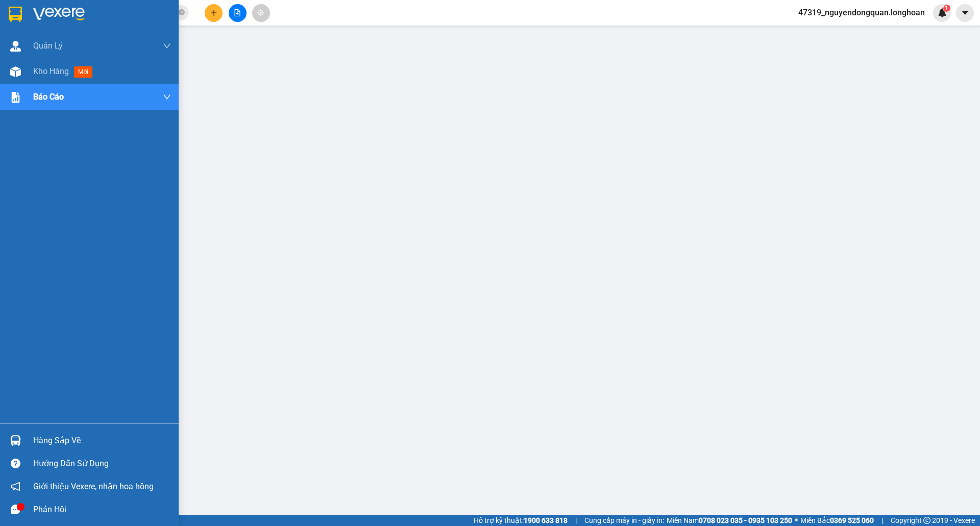
click at [17, 15] on img at bounding box center [15, 14] width 13 height 15
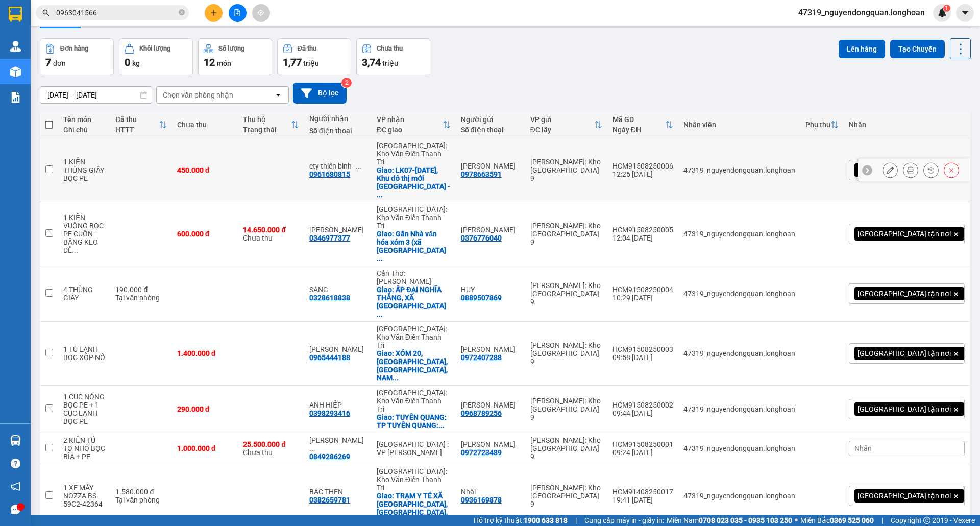
scroll to position [47, 0]
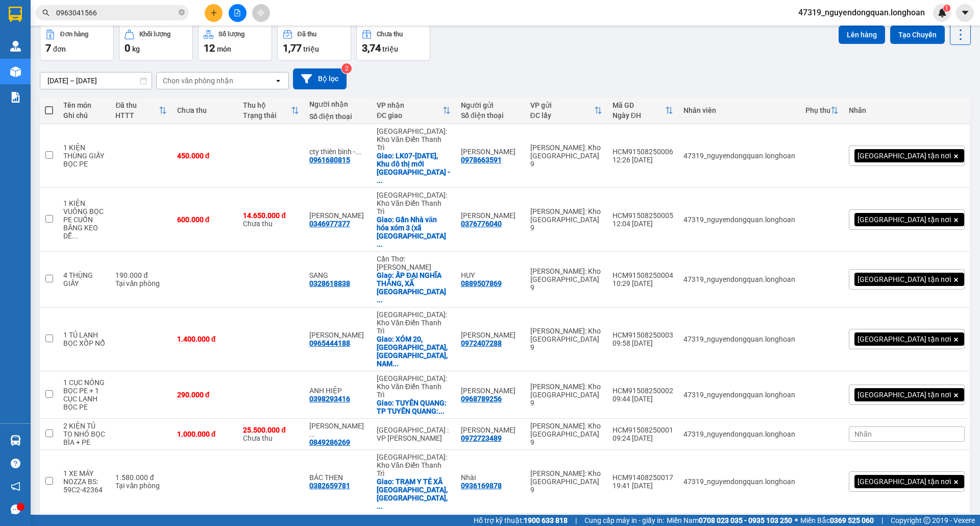
click at [920, 525] on div "10 / trang" at bounding box center [929, 530] width 32 height 10
click at [923, 395] on span "100 / trang" at bounding box center [922, 396] width 37 height 10
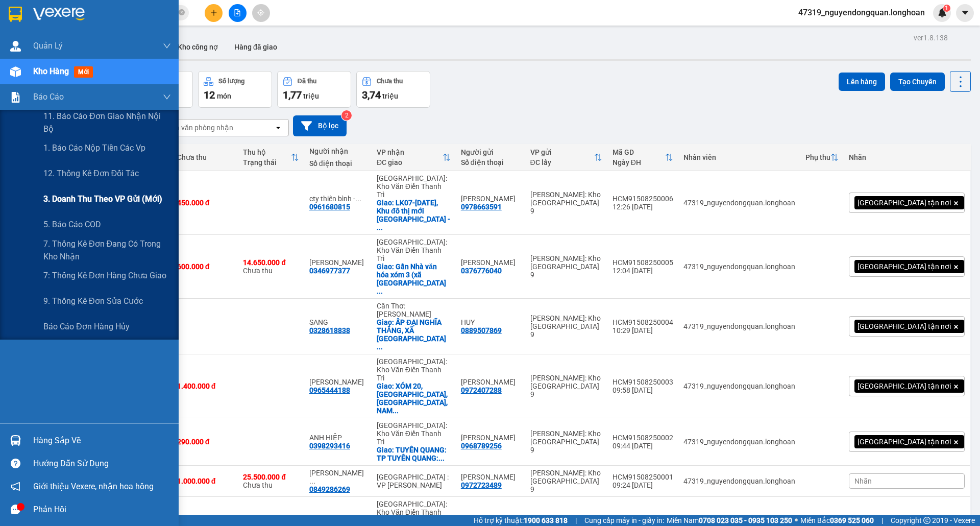
click at [99, 201] on span "3. Doanh Thu theo VP Gửi (mới)" at bounding box center [102, 199] width 119 height 13
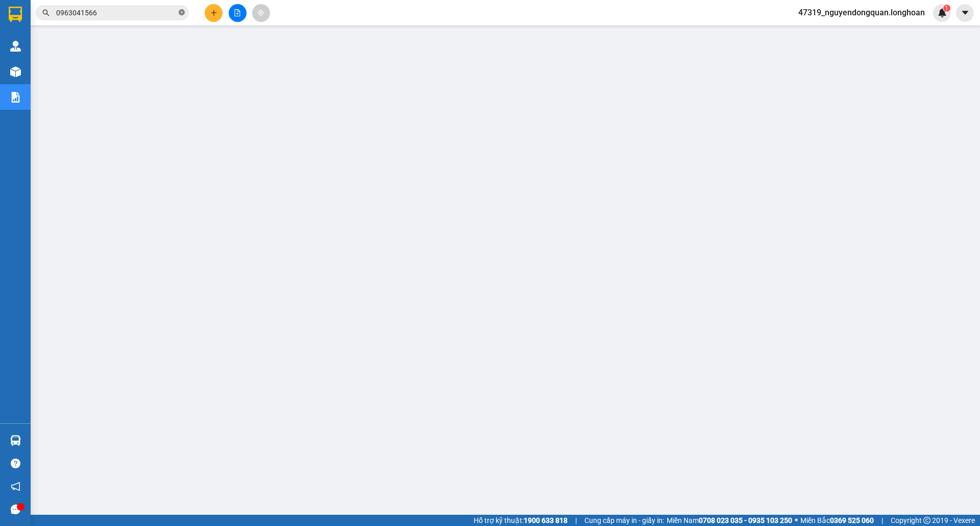
click at [183, 11] on icon "close-circle" at bounding box center [182, 12] width 6 height 6
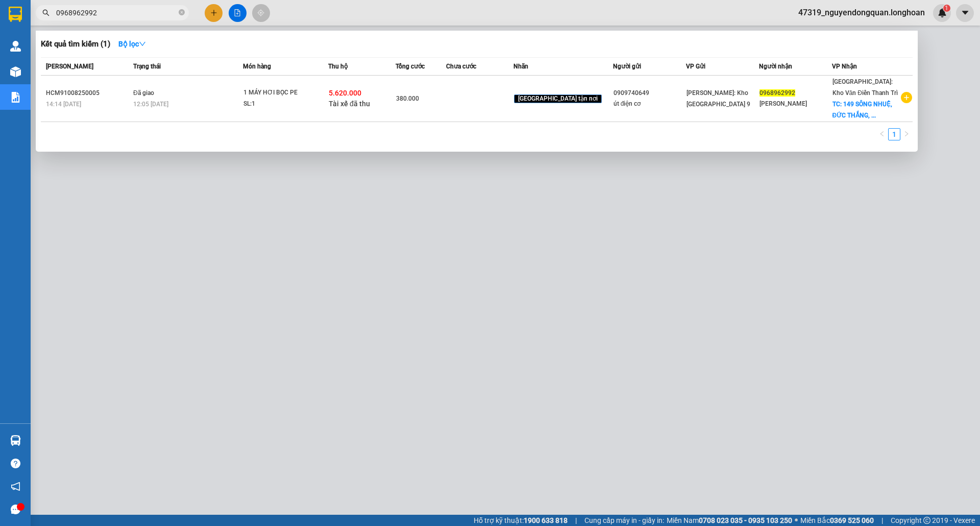
type input "0968962992"
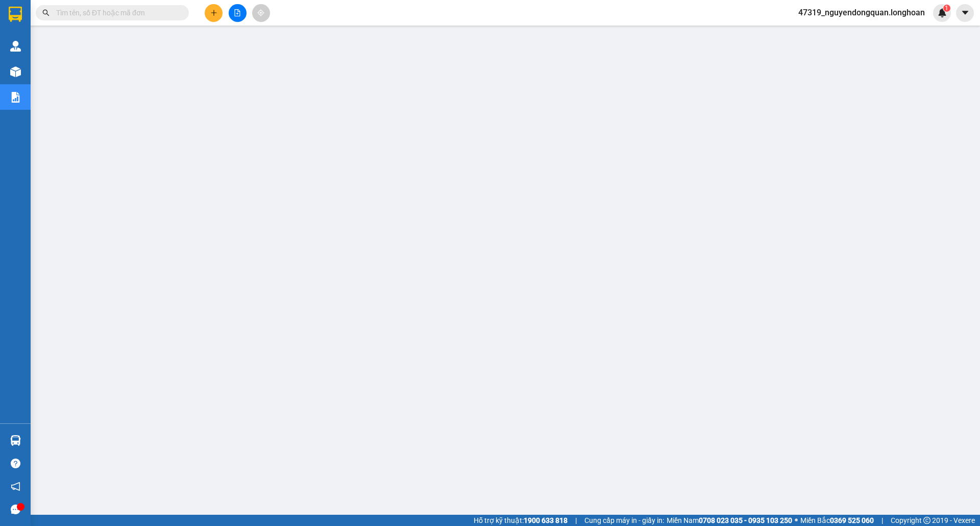
click at [148, 15] on input "text" at bounding box center [116, 12] width 121 height 11
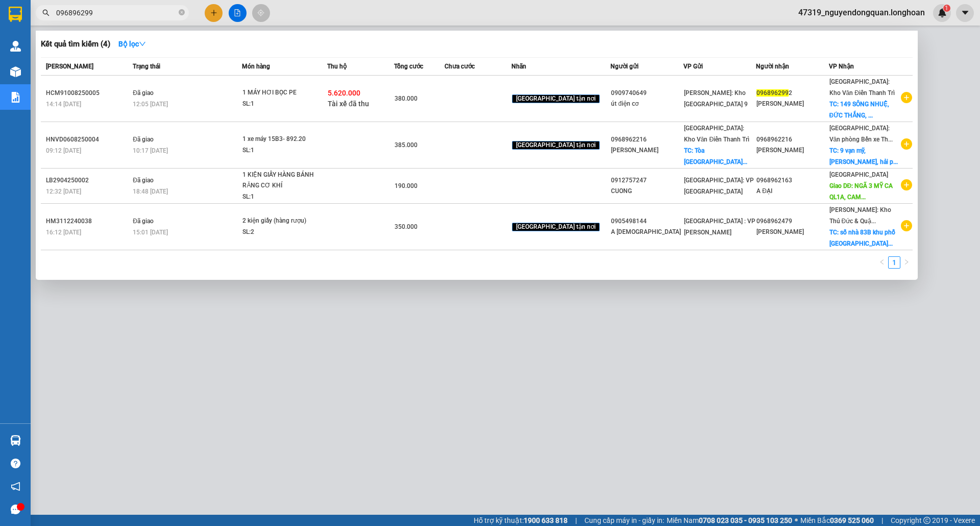
type input "0968962992"
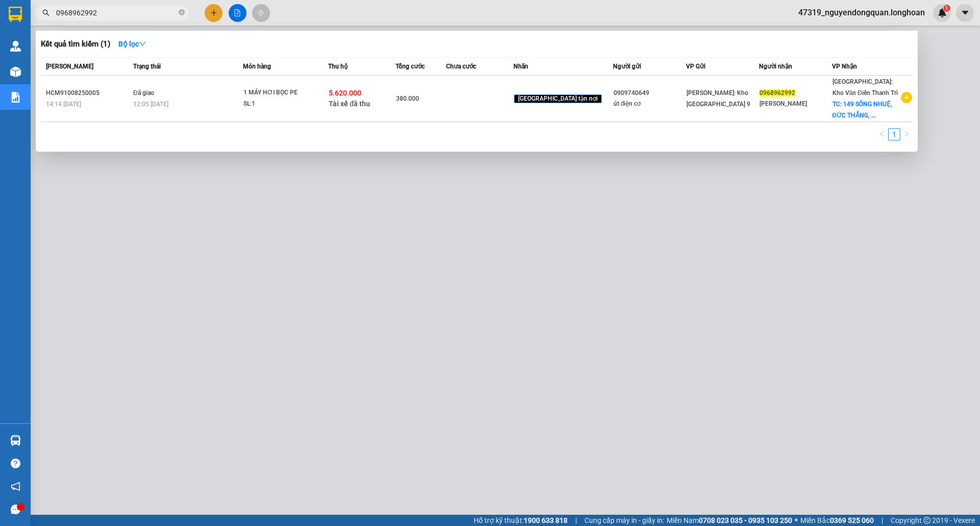
click at [362, 295] on div at bounding box center [490, 263] width 980 height 526
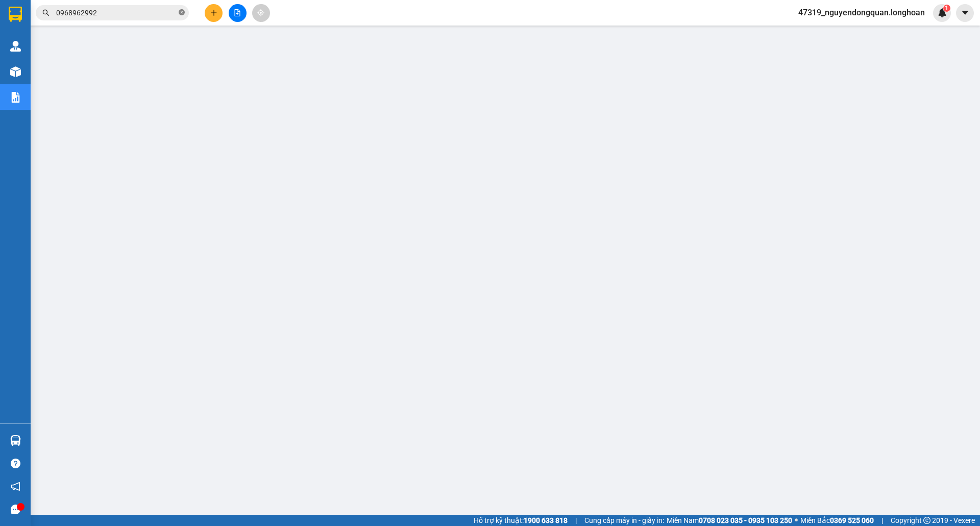
click at [180, 13] on icon "close-circle" at bounding box center [182, 12] width 6 height 6
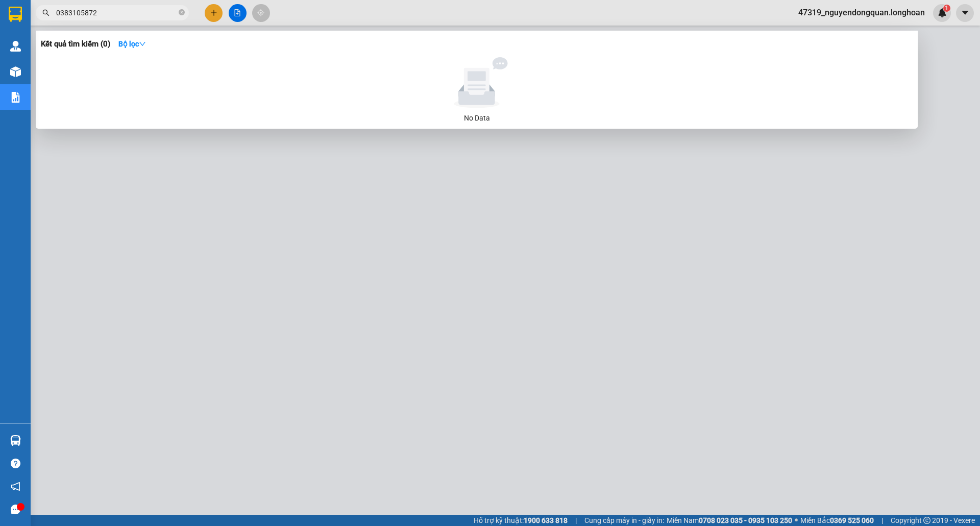
type input "0383105872"
click at [203, 303] on div at bounding box center [490, 263] width 980 height 526
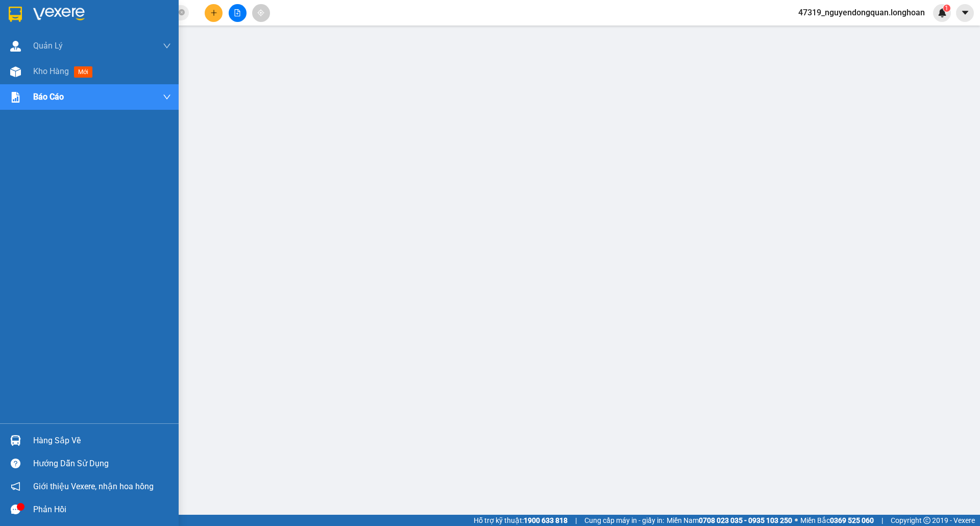
click at [13, 9] on img at bounding box center [15, 14] width 13 height 15
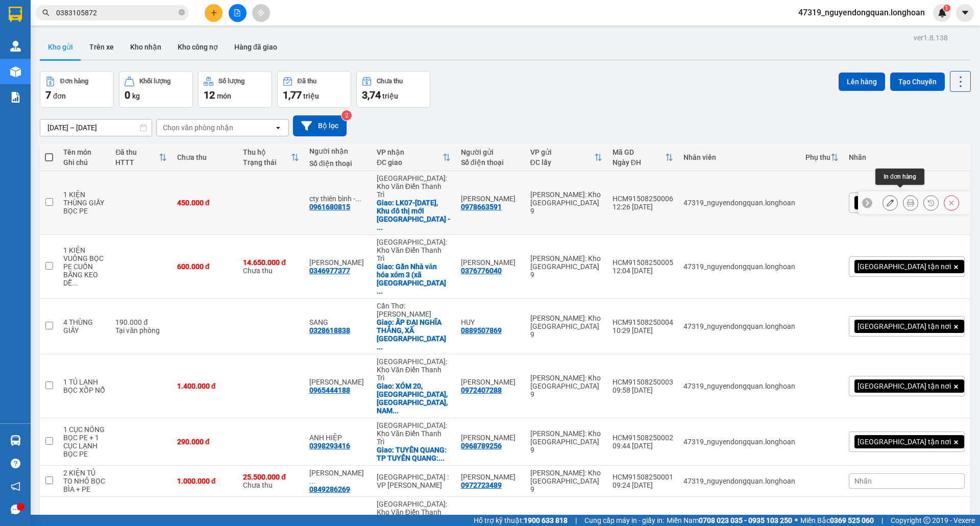
click at [907, 199] on icon at bounding box center [910, 202] width 7 height 7
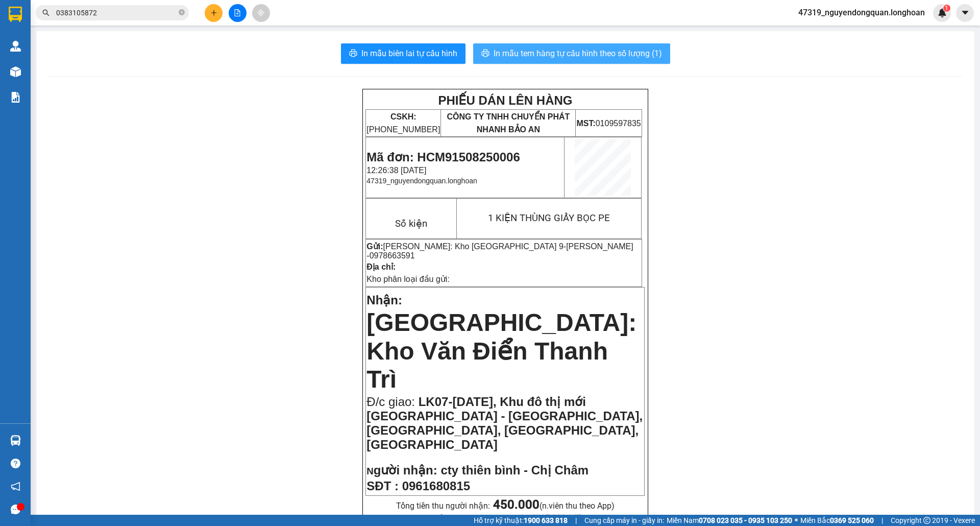
click at [566, 53] on span "In mẫu tem hàng tự cấu hình theo số lượng (1)" at bounding box center [578, 53] width 169 height 13
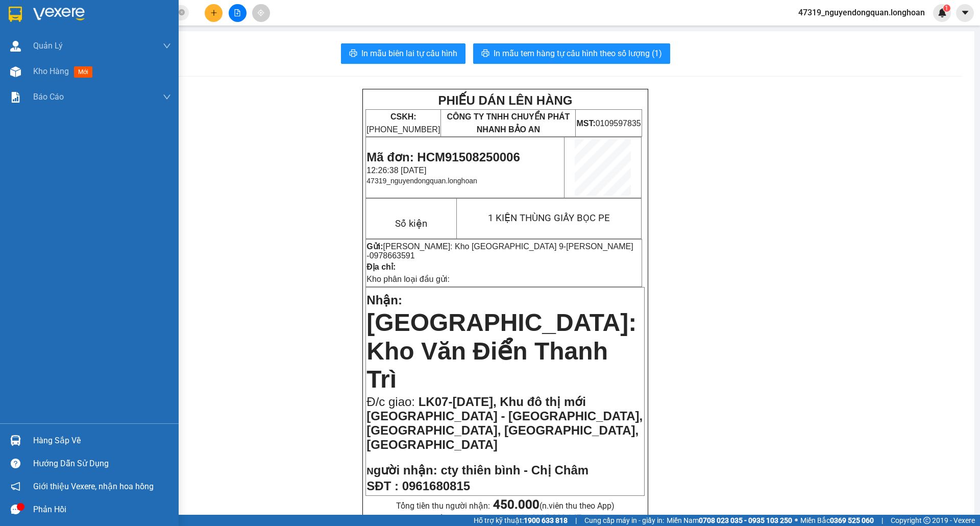
click at [18, 17] on img at bounding box center [15, 14] width 13 height 15
